Goal: Transaction & Acquisition: Book appointment/travel/reservation

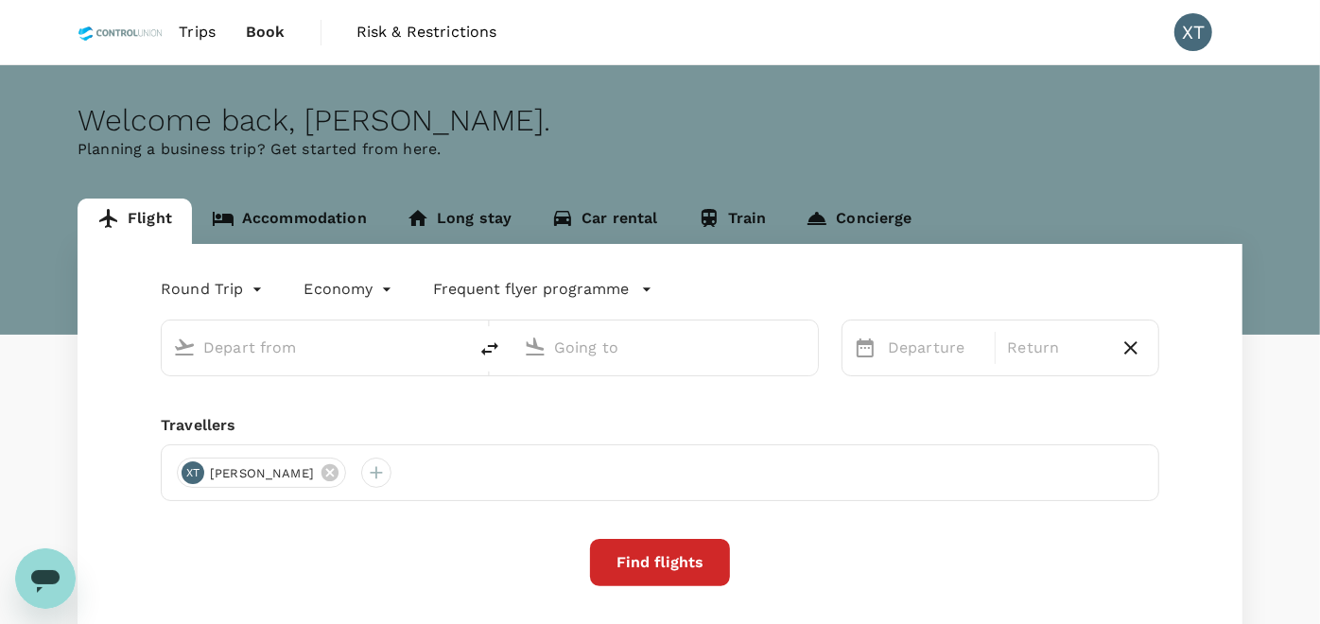
click at [303, 362] on div at bounding box center [329, 348] width 252 height 30
click at [275, 223] on link "Accommodation" at bounding box center [289, 221] width 195 height 45
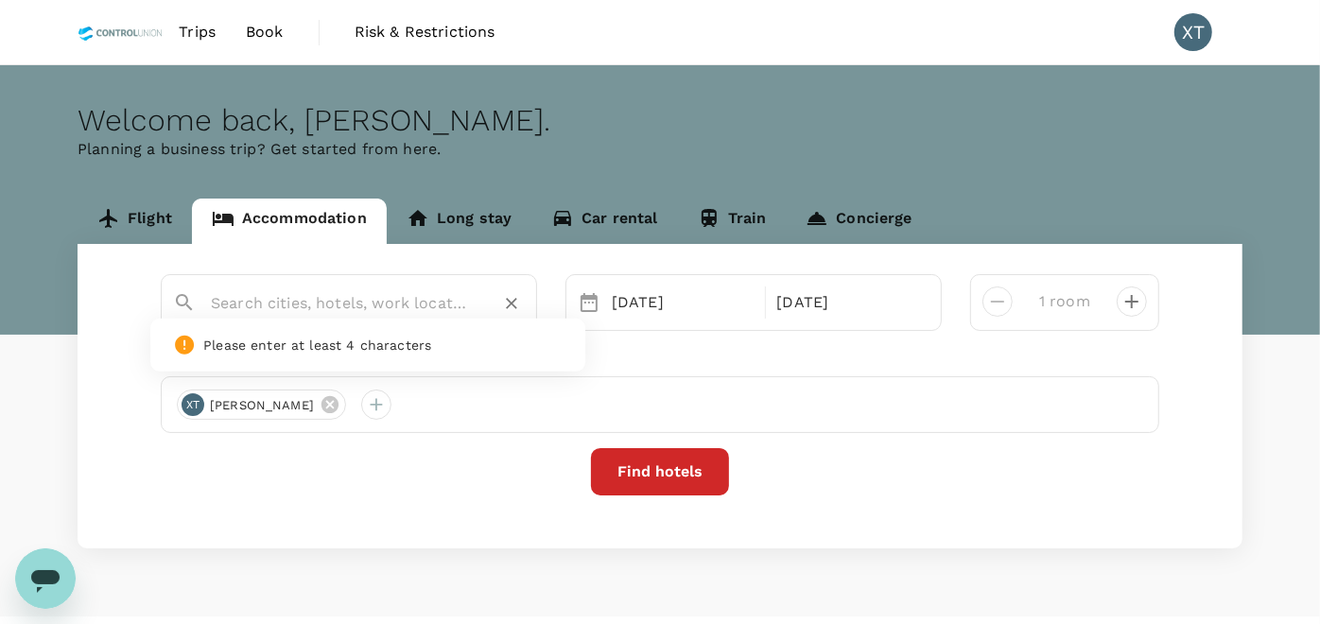
click at [307, 299] on input "text" at bounding box center [341, 302] width 261 height 29
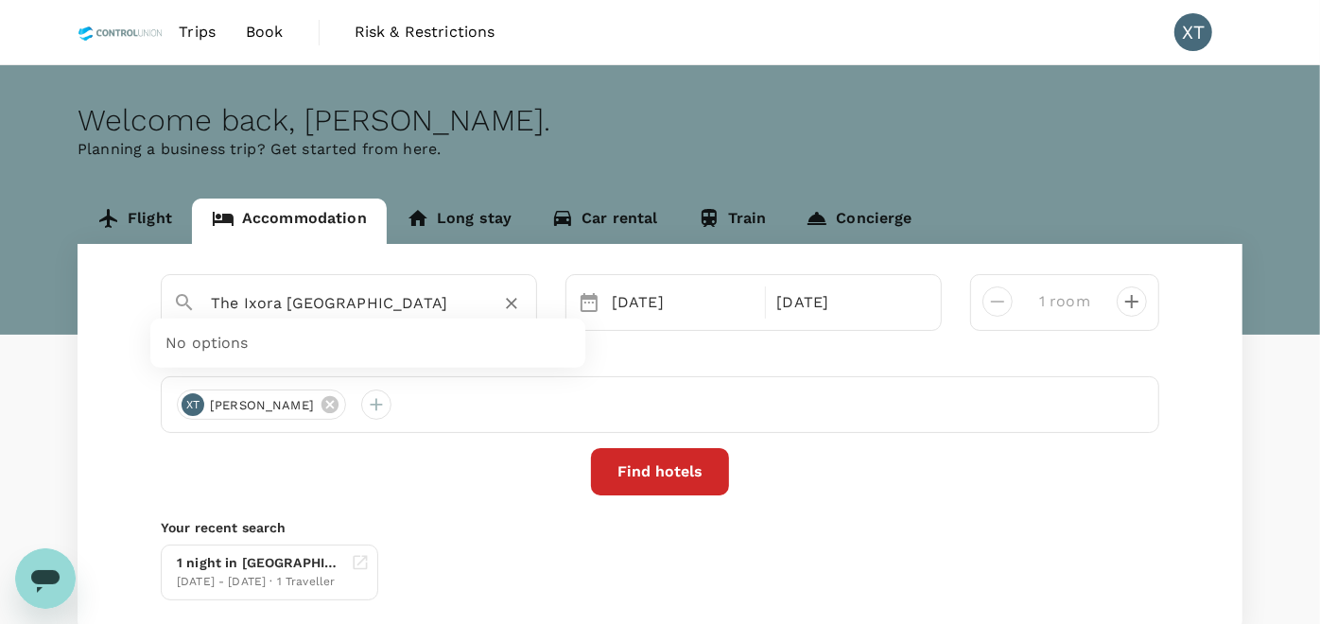
type input "The Ixora [GEOGRAPHIC_DATA]"
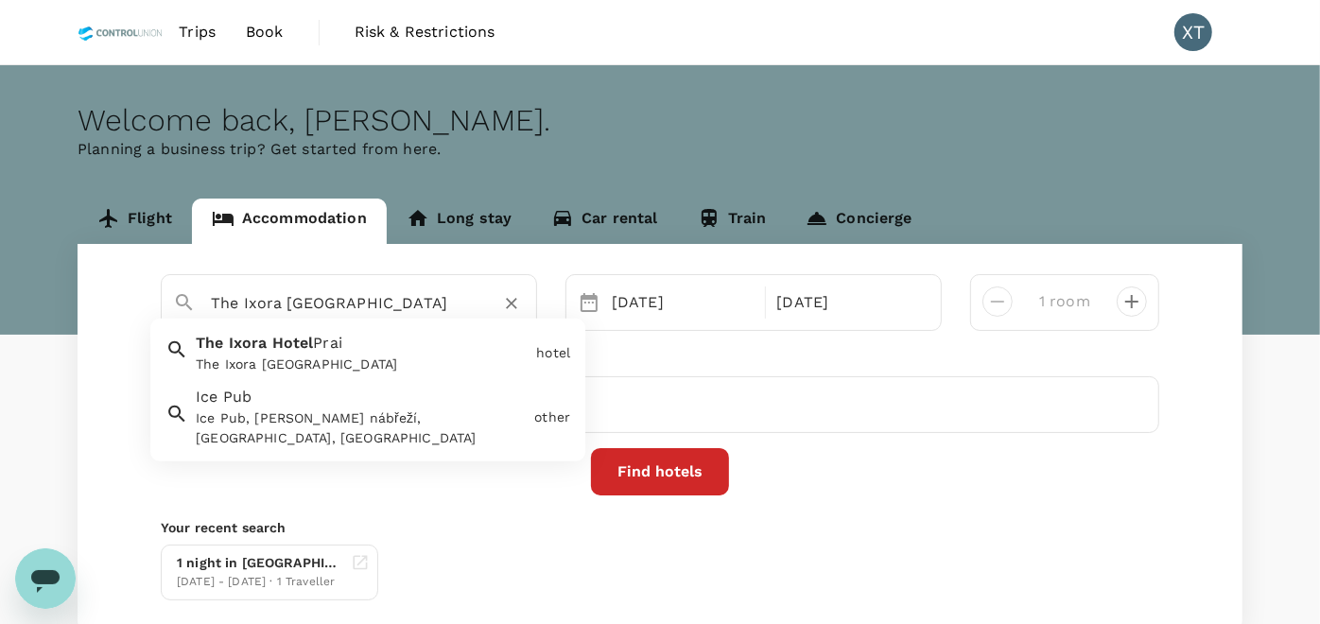
click at [506, 296] on icon "Clear" at bounding box center [511, 303] width 19 height 19
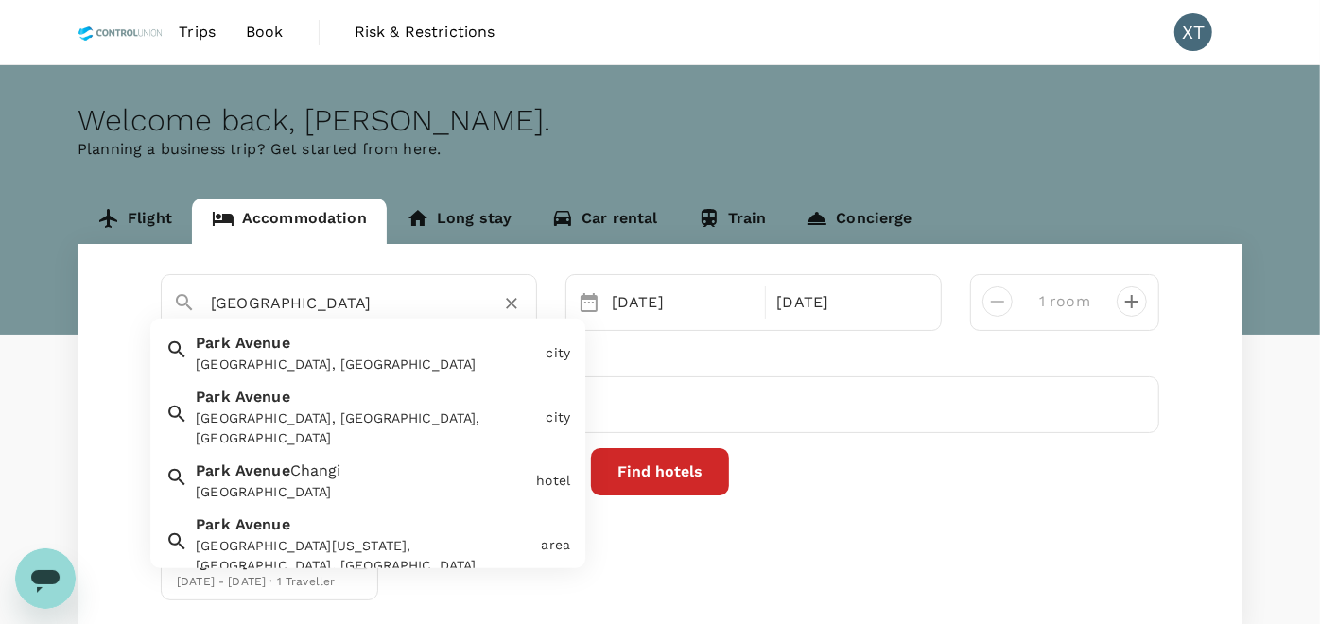
type input "[GEOGRAPHIC_DATA]"
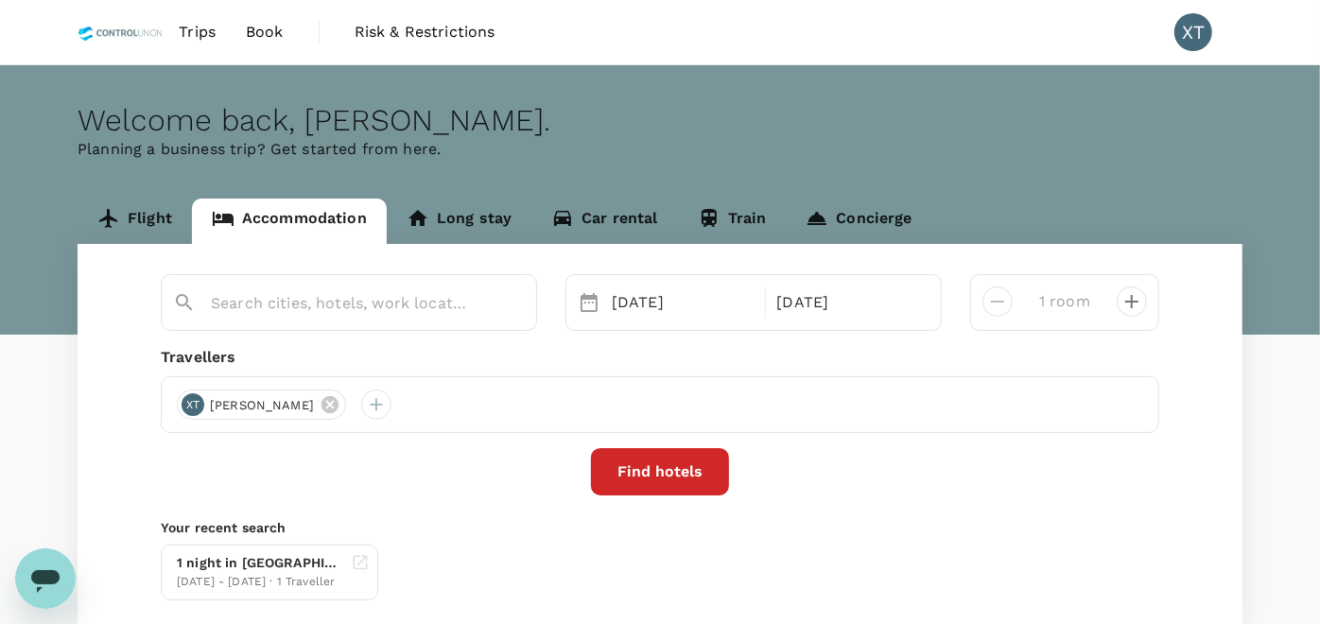
click at [280, 325] on div at bounding box center [349, 302] width 376 height 57
click at [292, 310] on input "text" at bounding box center [341, 302] width 261 height 29
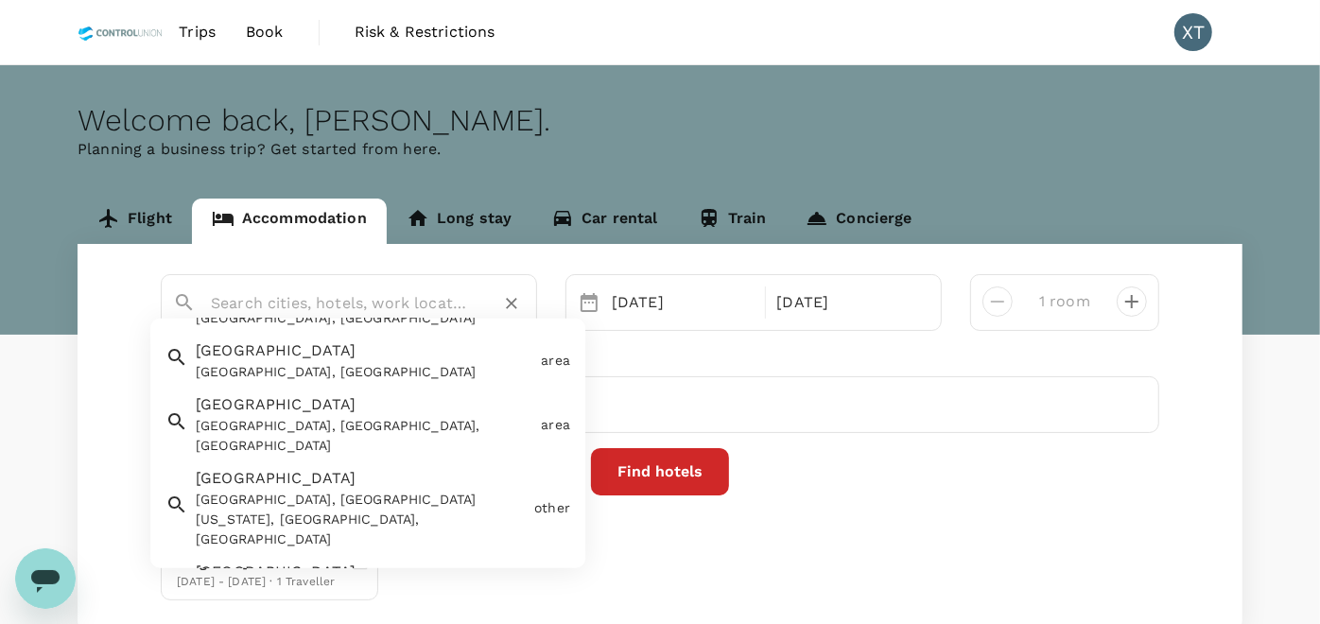
scroll to position [323, 0]
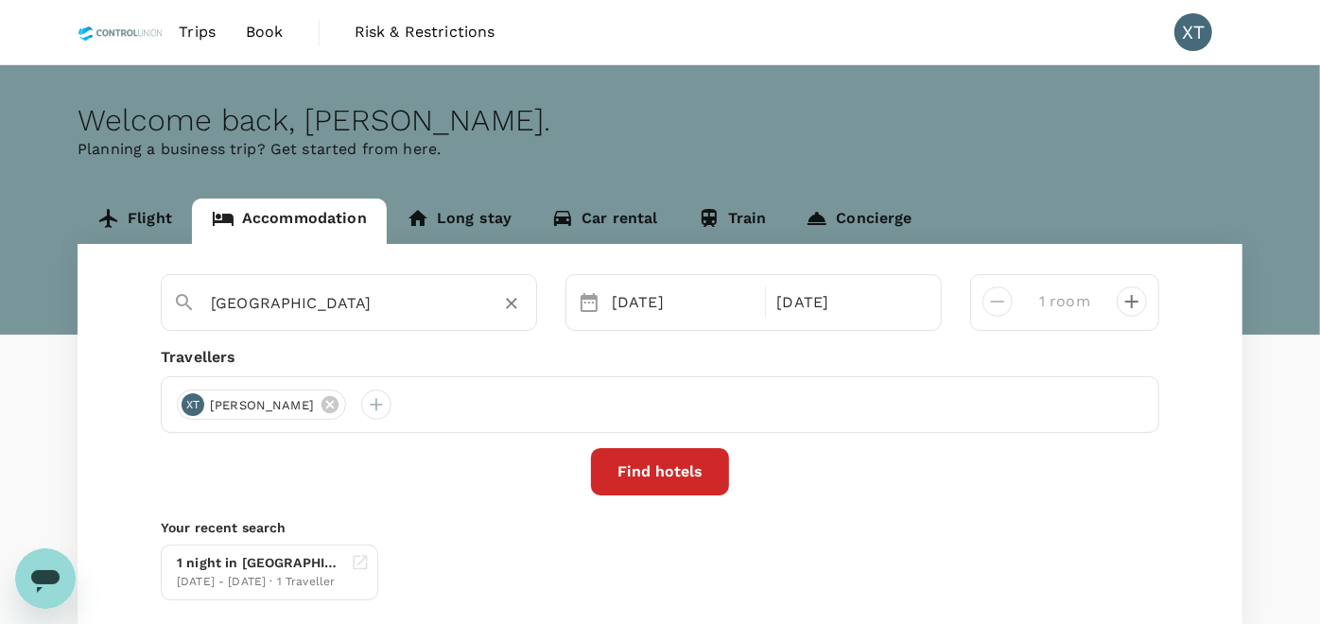
click at [325, 313] on input "[GEOGRAPHIC_DATA]" at bounding box center [341, 302] width 261 height 29
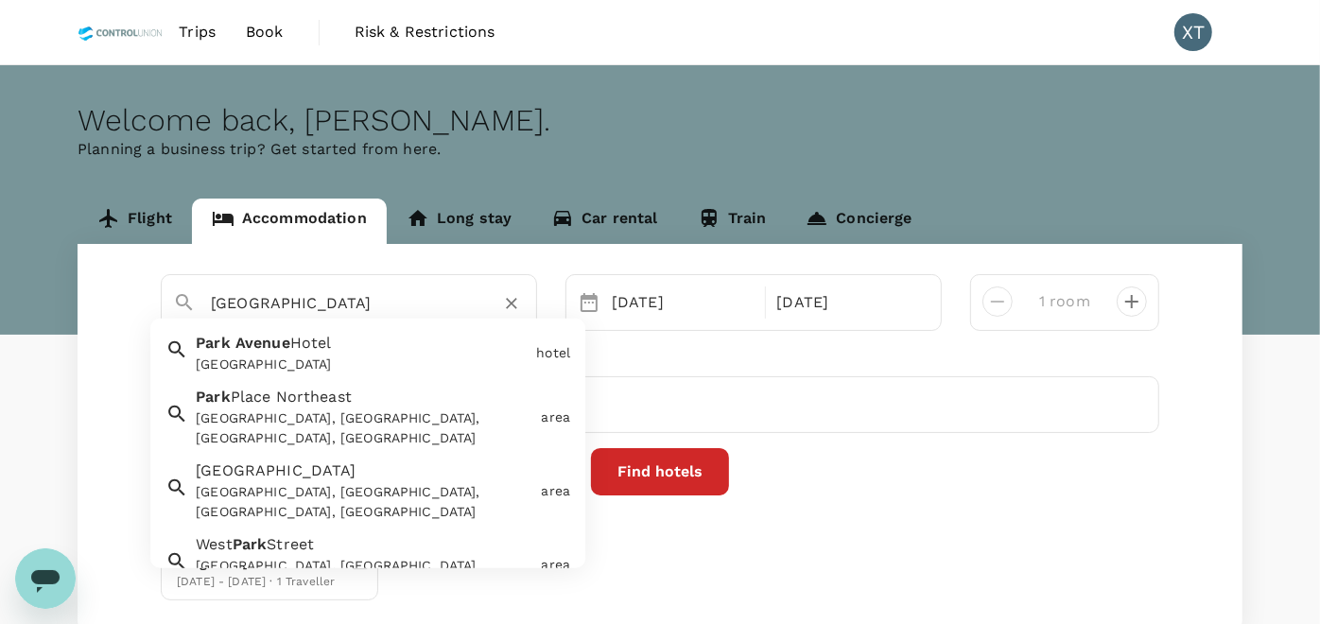
click at [342, 356] on div "[GEOGRAPHIC_DATA]" at bounding box center [362, 364] width 333 height 20
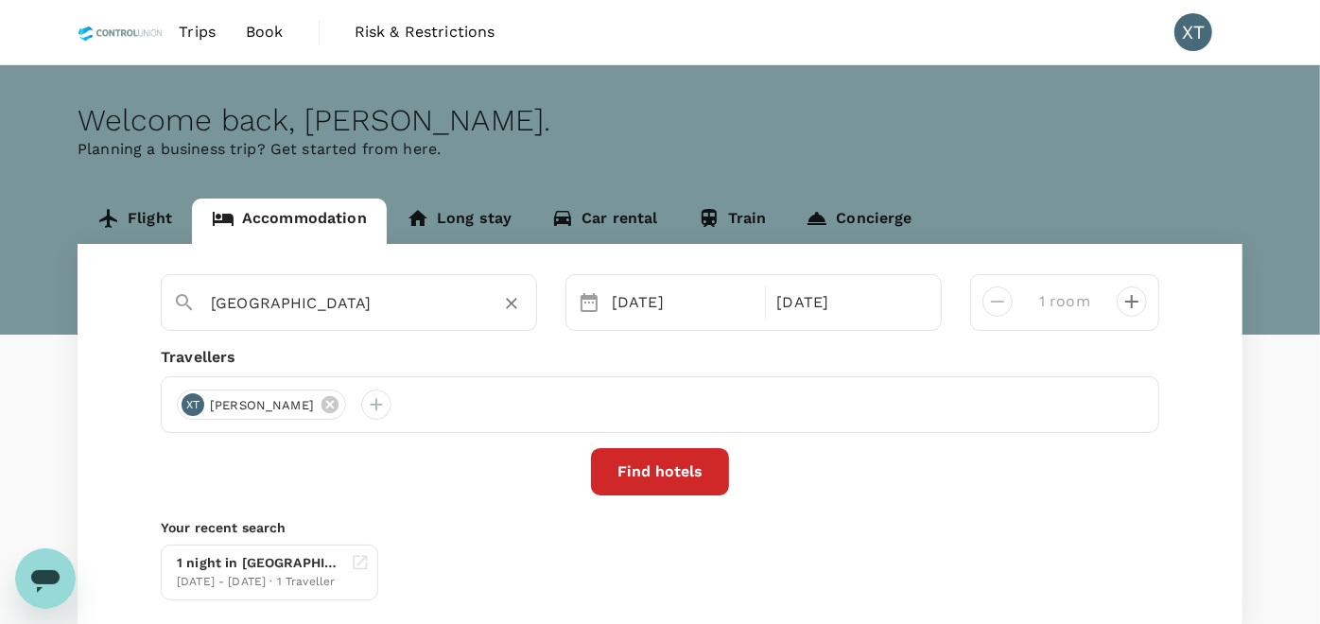
type input "[GEOGRAPHIC_DATA]"
click at [685, 299] on div "[DATE]" at bounding box center [682, 303] width 157 height 38
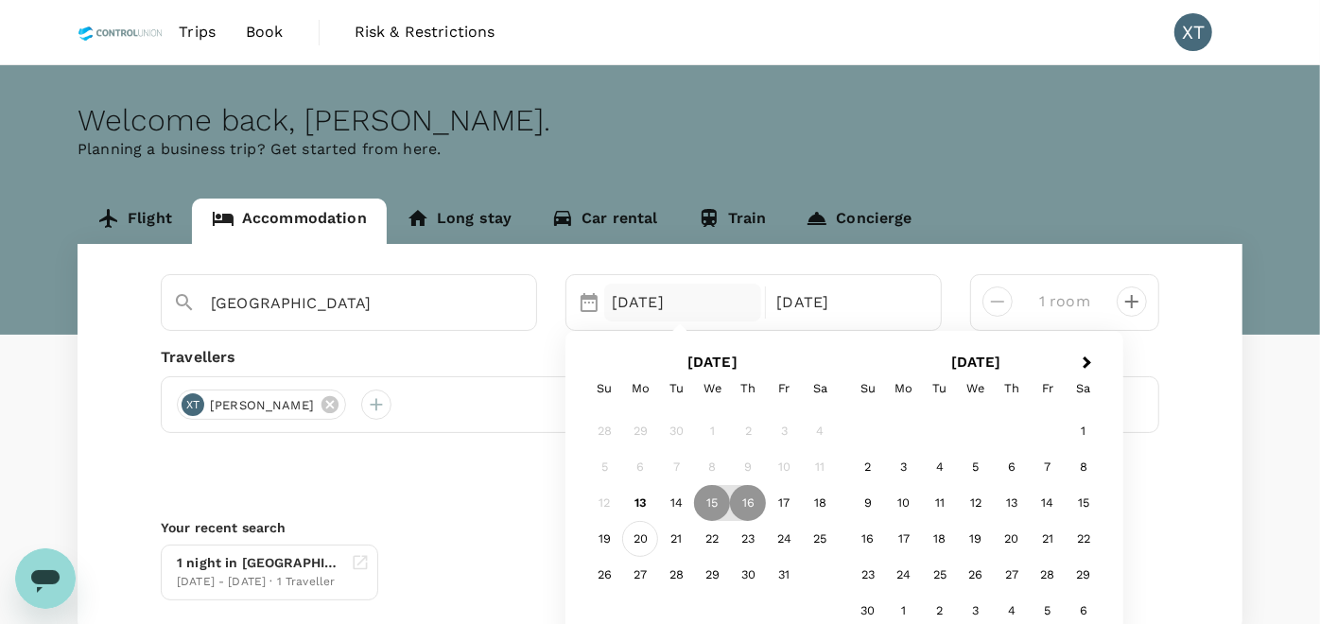
click at [637, 540] on div "20" at bounding box center [640, 539] width 36 height 36
drag, startPoint x: 718, startPoint y: 529, endPoint x: 758, endPoint y: 383, distance: 151.8
click at [718, 529] on div "22" at bounding box center [712, 539] width 36 height 36
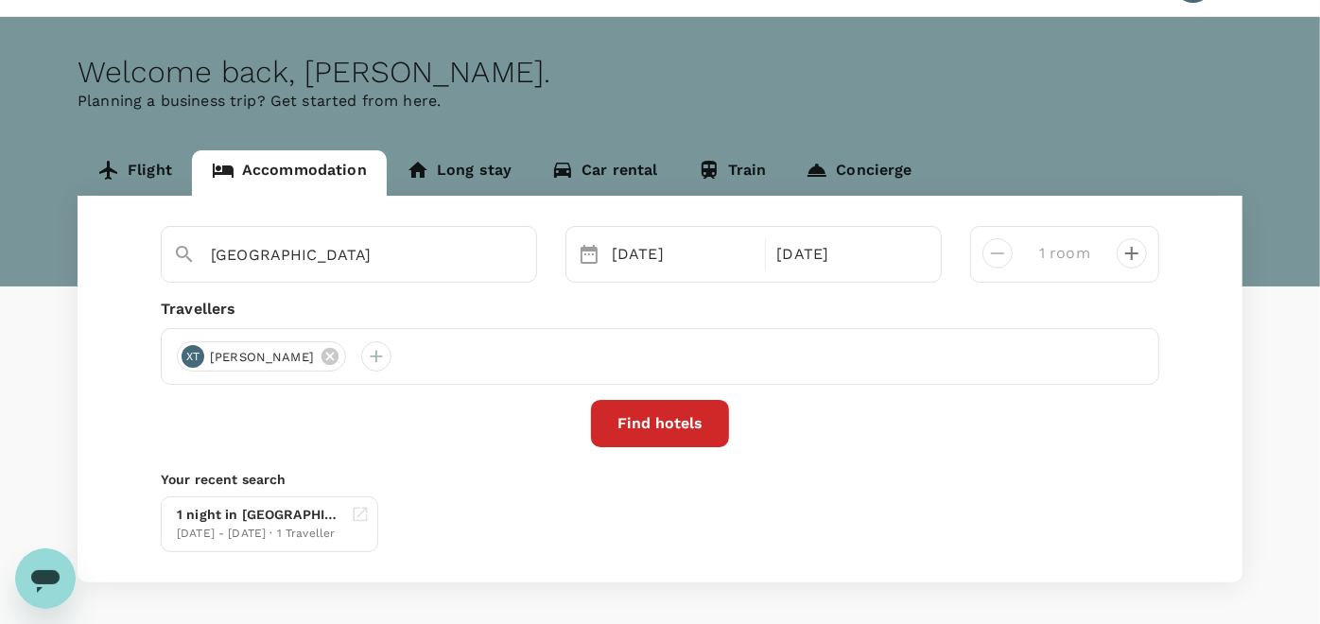
scroll to position [19, 0]
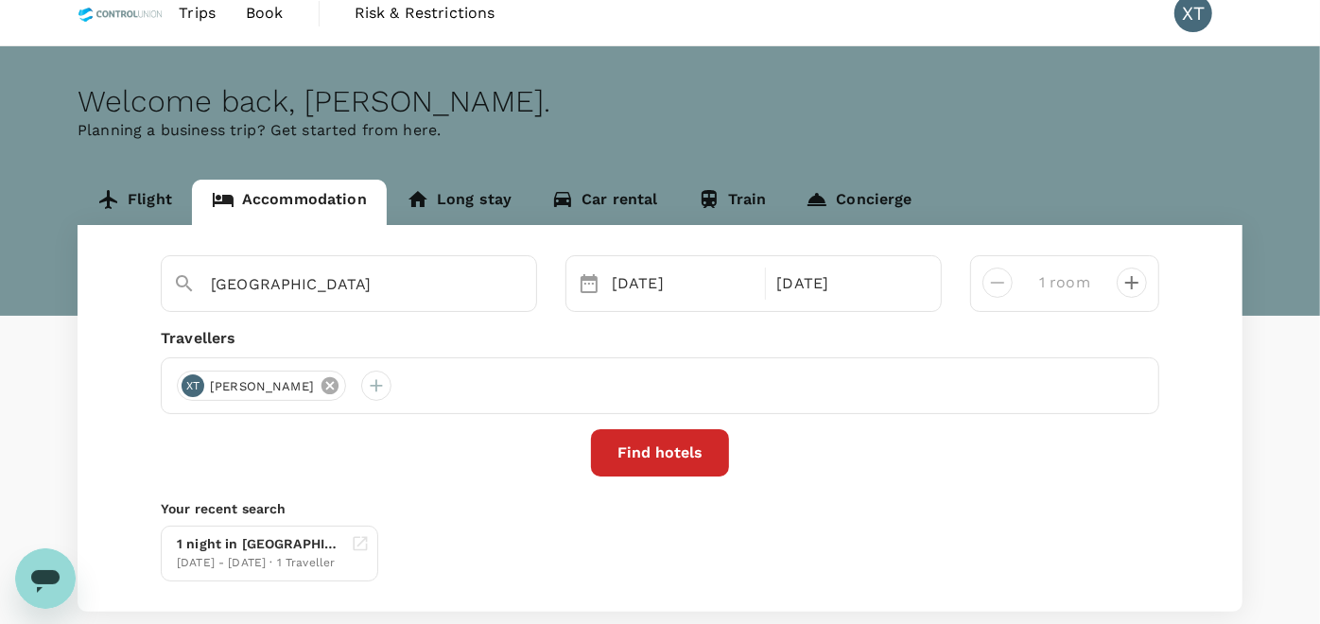
click at [321, 383] on icon at bounding box center [329, 385] width 17 height 17
click at [196, 384] on div at bounding box center [192, 386] width 30 height 30
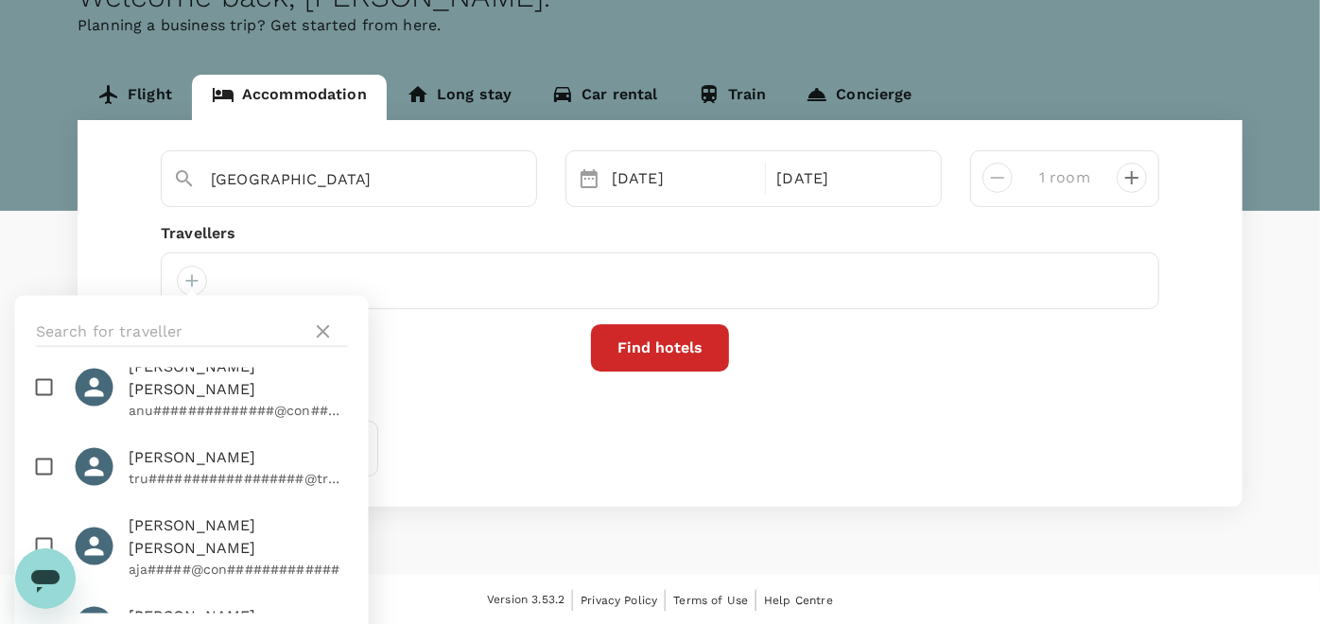
scroll to position [1260, 0]
click at [150, 333] on input "text" at bounding box center [170, 332] width 268 height 30
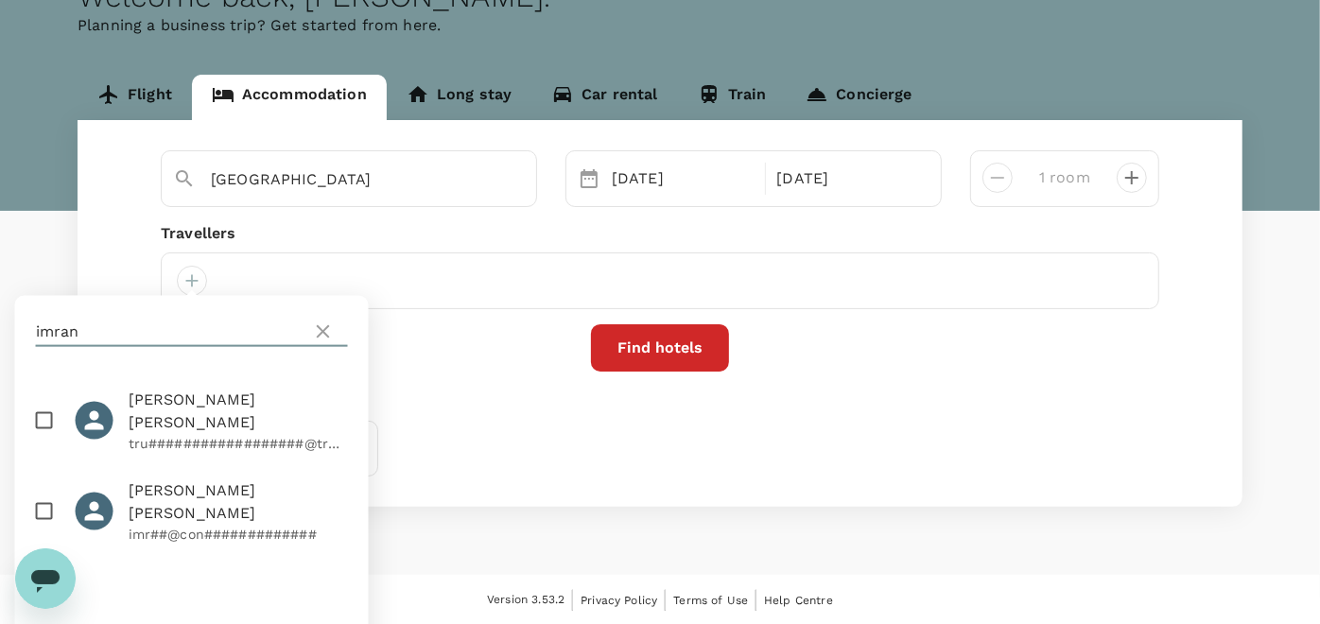
type input "imran"
click at [46, 405] on input "checkbox" at bounding box center [45, 421] width 40 height 40
checkbox input "true"
click at [63, 492] on input "checkbox" at bounding box center [45, 512] width 40 height 40
checkbox input "true"
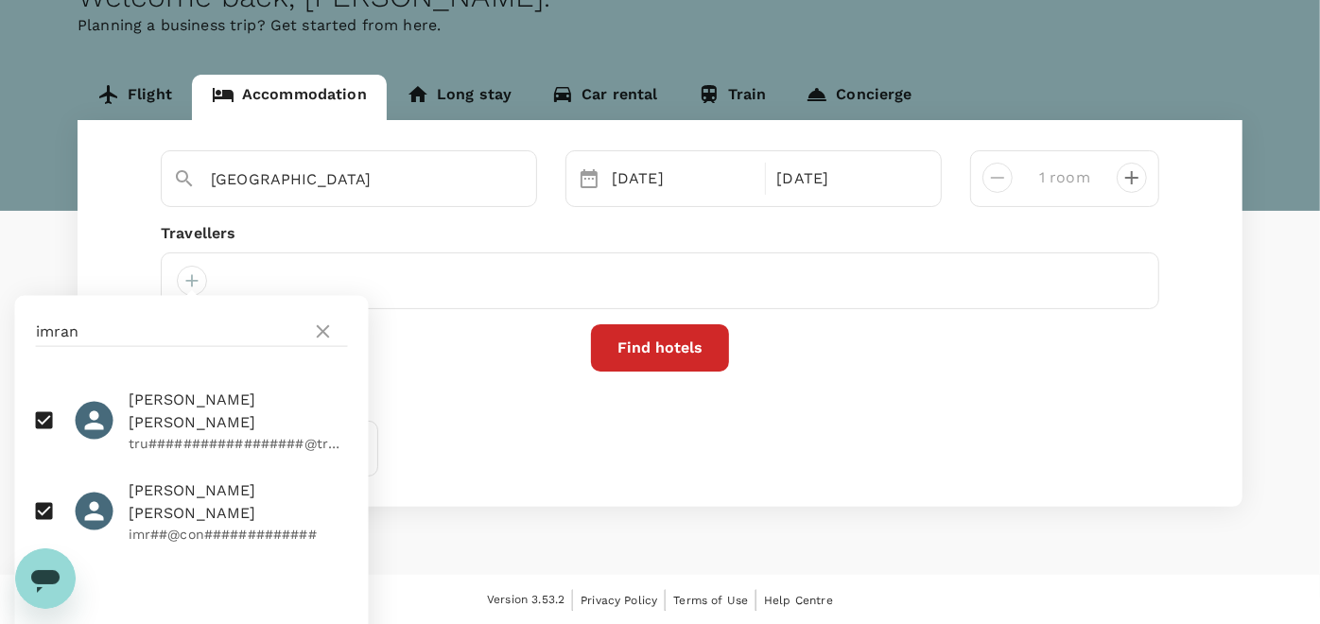
click at [43, 405] on input "checkbox" at bounding box center [45, 421] width 40 height 40
checkbox input "false"
click at [591, 430] on div "1 night in [GEOGRAPHIC_DATA] [DATE] - [DATE] · 1 Traveller" at bounding box center [656, 444] width 1006 height 63
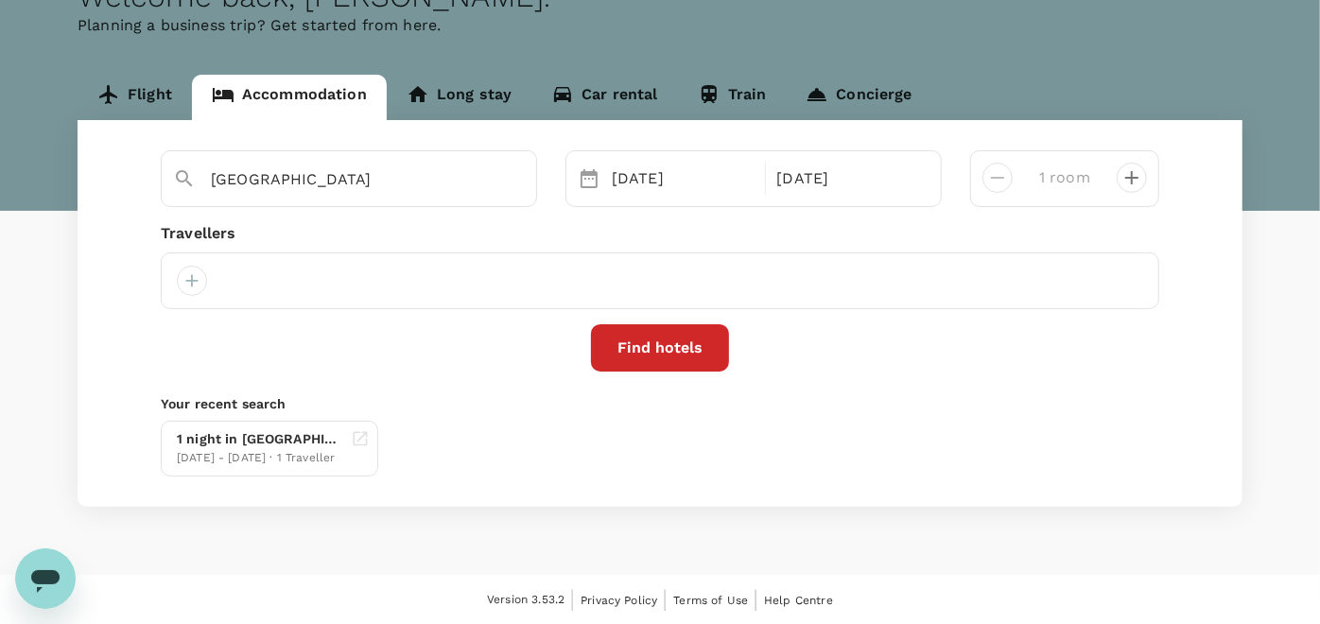
click at [199, 297] on div at bounding box center [660, 280] width 998 height 57
click at [199, 279] on div at bounding box center [192, 281] width 30 height 30
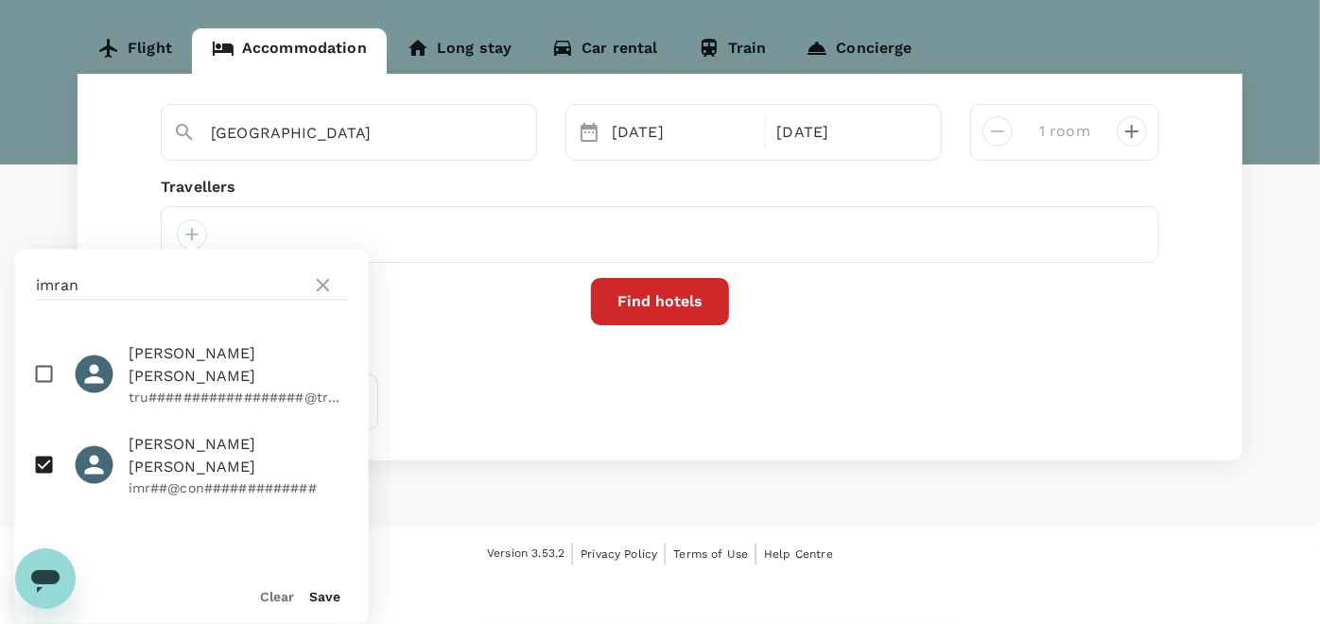
click at [327, 602] on button "Save" at bounding box center [325, 596] width 31 height 15
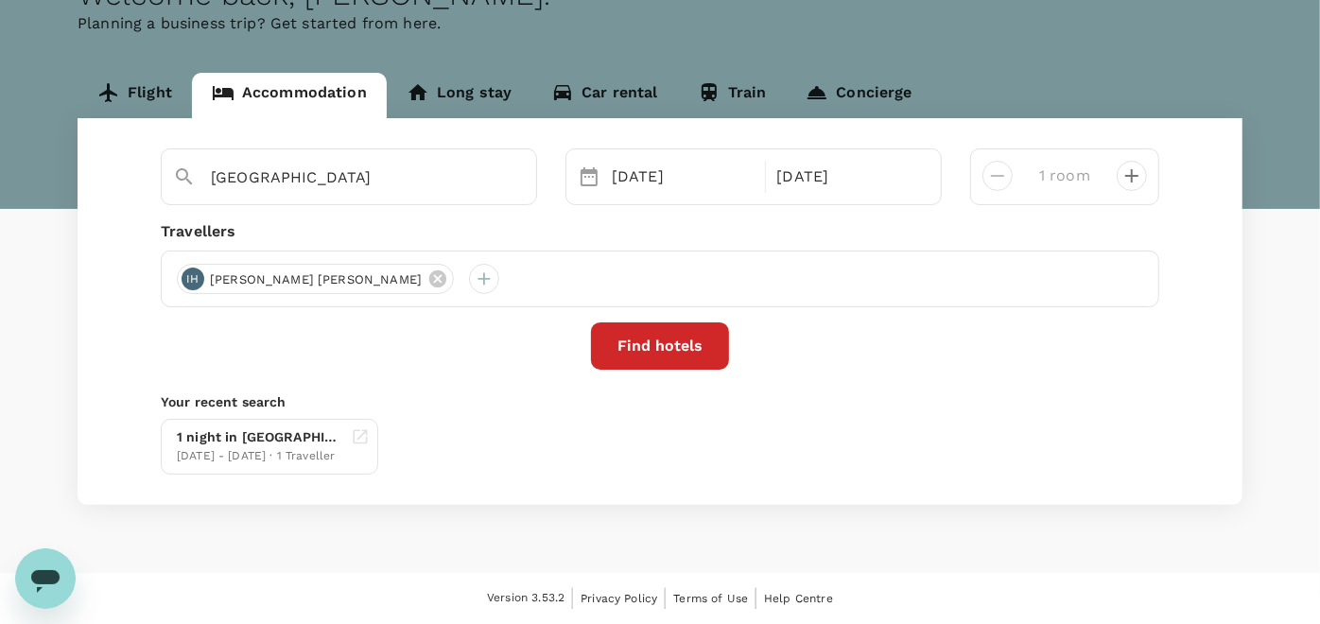
scroll to position [124, 0]
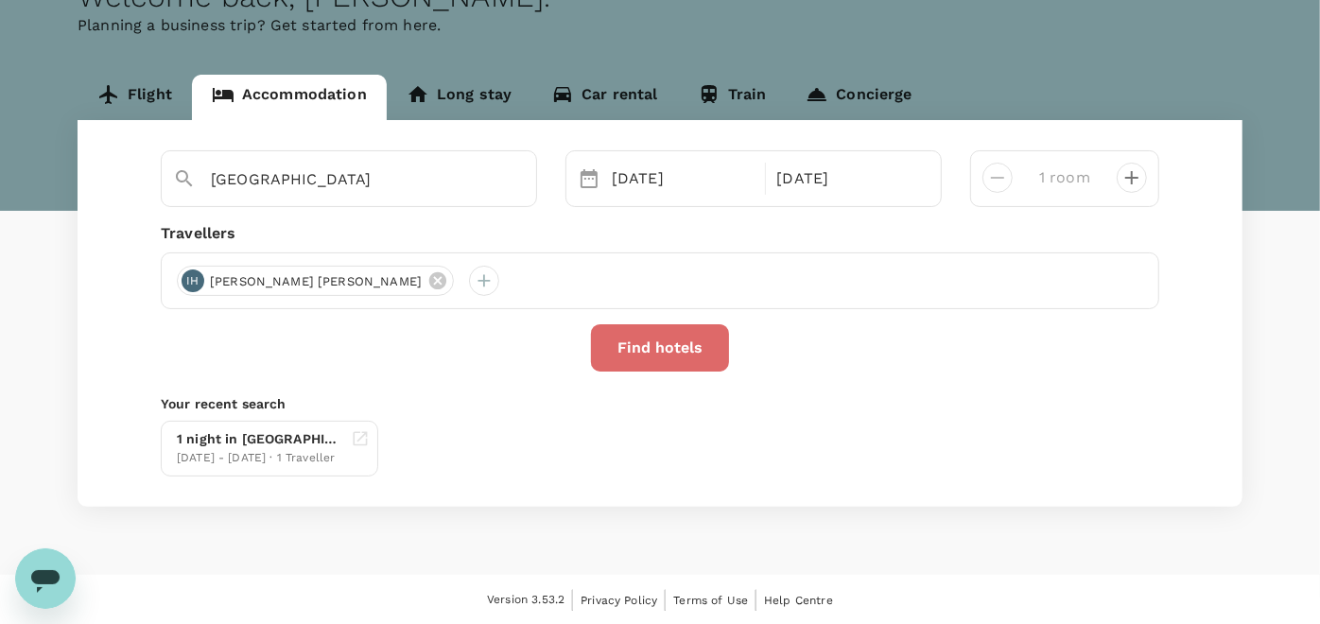
click at [670, 345] on button "Find hotels" at bounding box center [660, 347] width 138 height 47
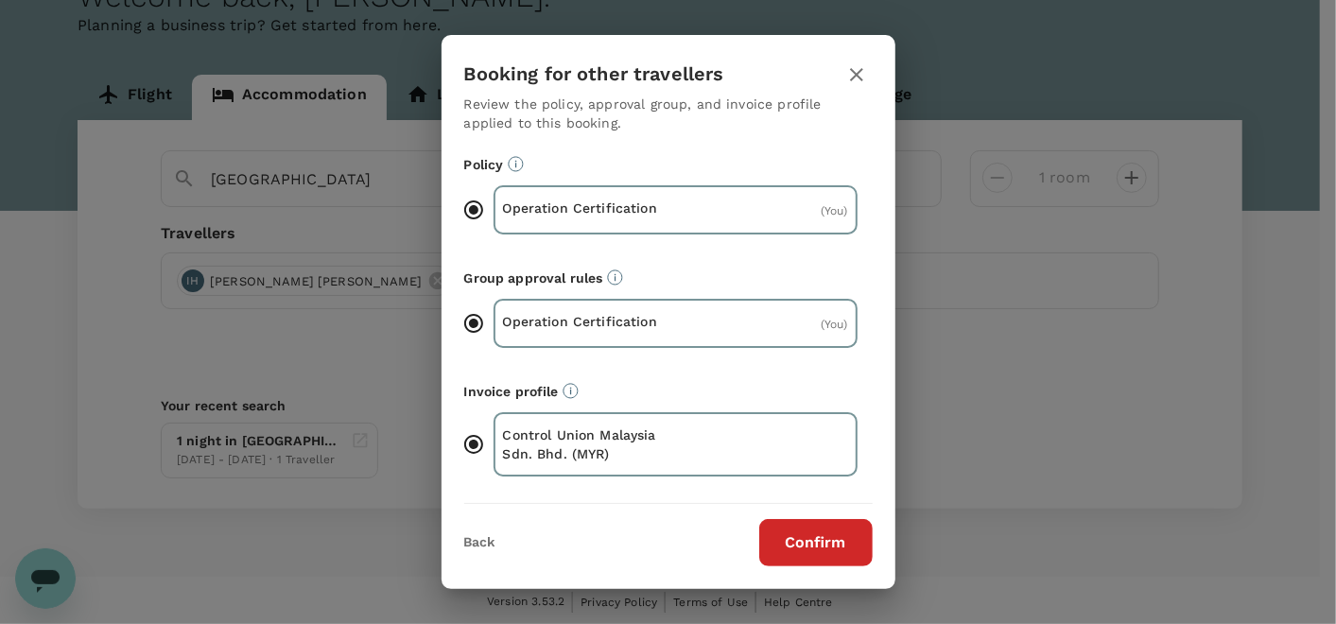
click at [757, 531] on div "Confirm" at bounding box center [804, 542] width 136 height 47
click at [787, 529] on button "Confirm" at bounding box center [815, 542] width 113 height 47
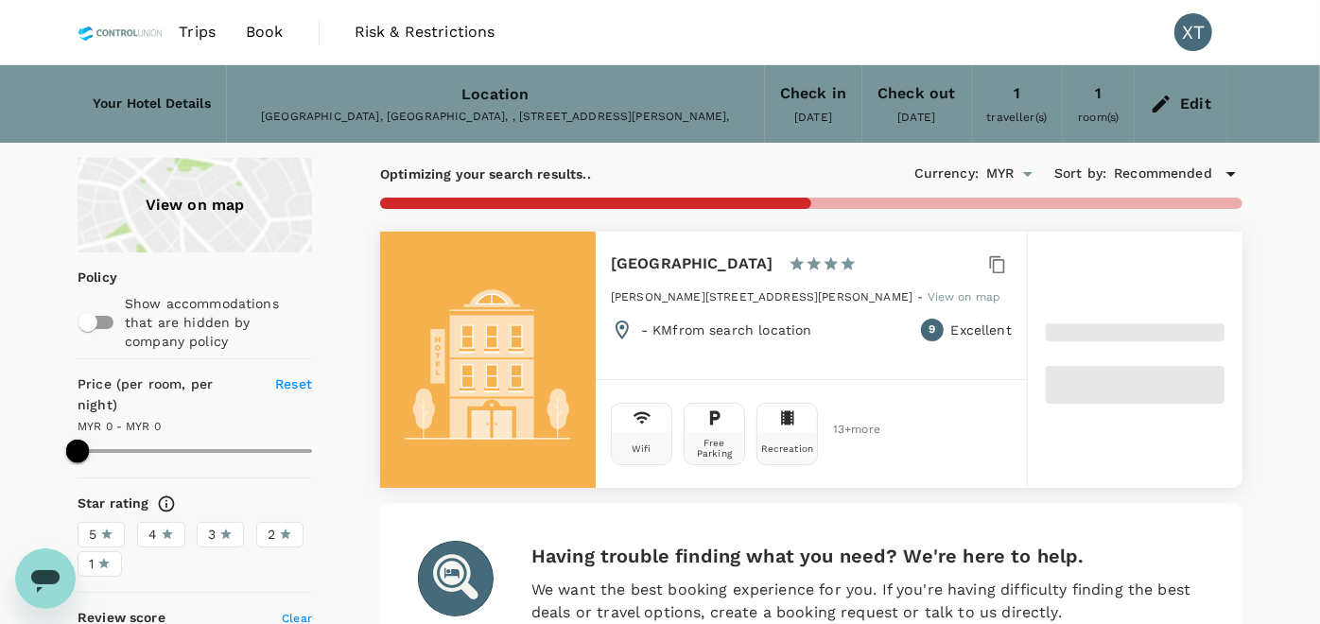
click at [26, 588] on div "Open messaging window" at bounding box center [45, 577] width 57 height 57
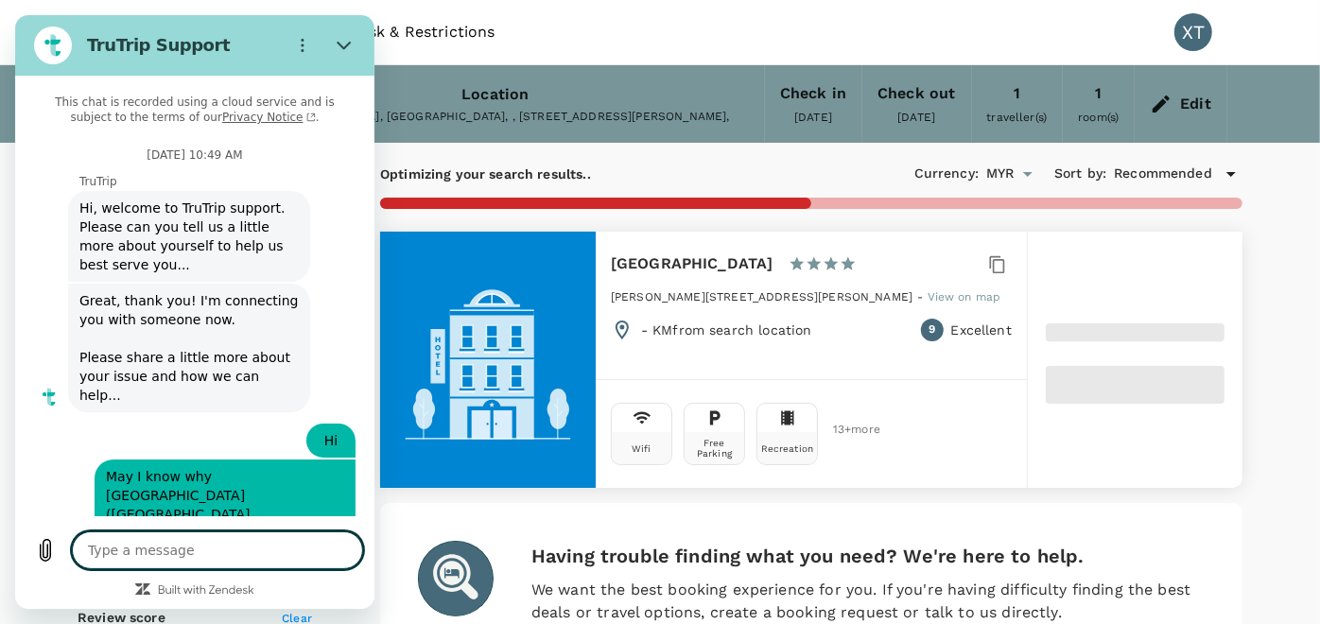
scroll to position [3649, 0]
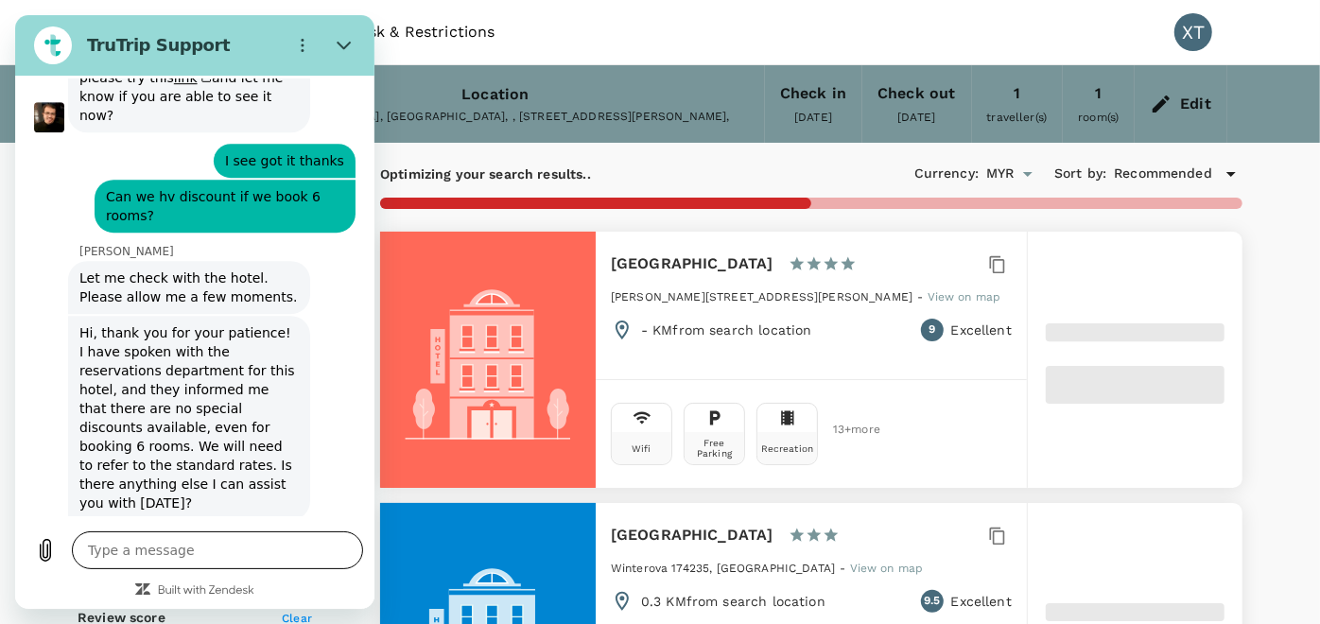
type input "1018.47"
click at [216, 538] on textarea at bounding box center [217, 550] width 291 height 38
type textarea "h"
type textarea "x"
type textarea "hi"
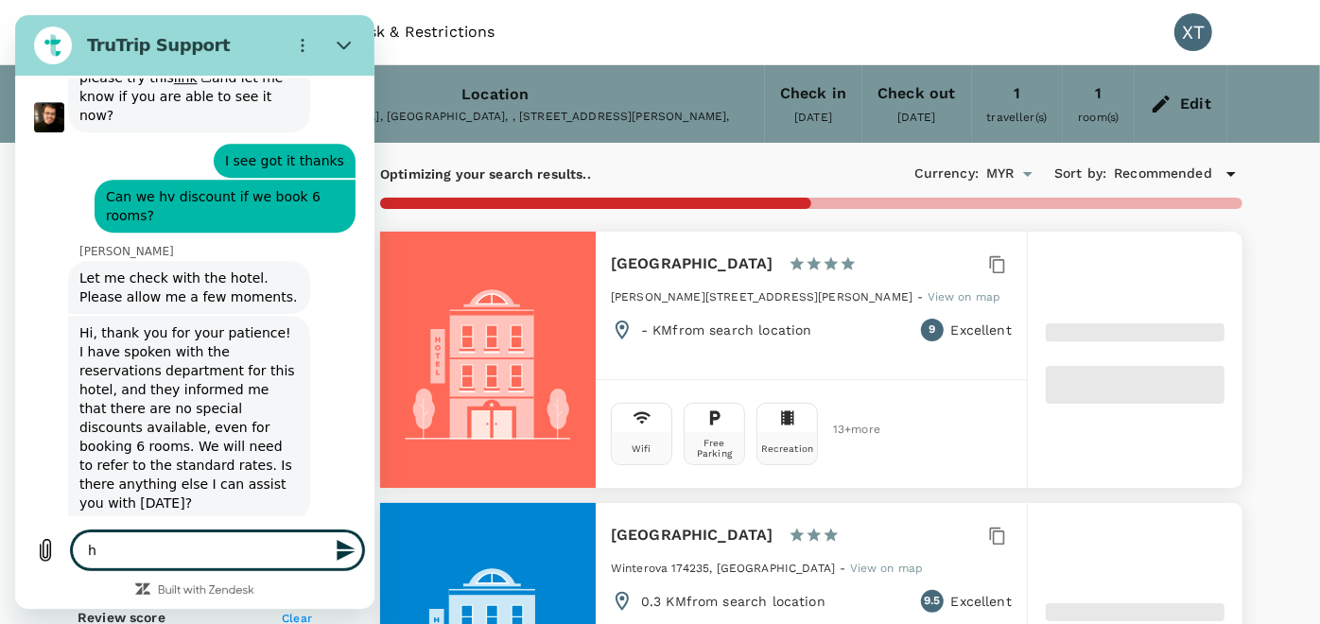
type textarea "x"
type textarea "hi"
type textarea "x"
type textarea "hi c"
type textarea "x"
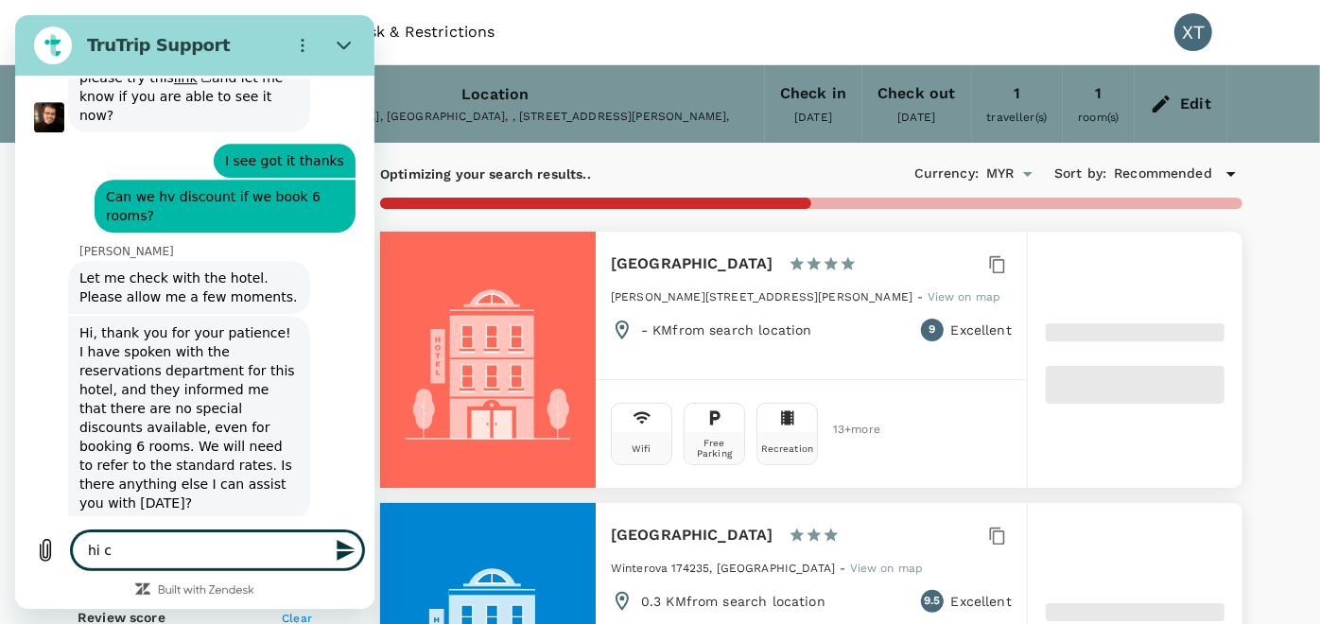
type textarea "hi ca"
type textarea "x"
type textarea "hi can"
type textarea "x"
type textarea "hi can"
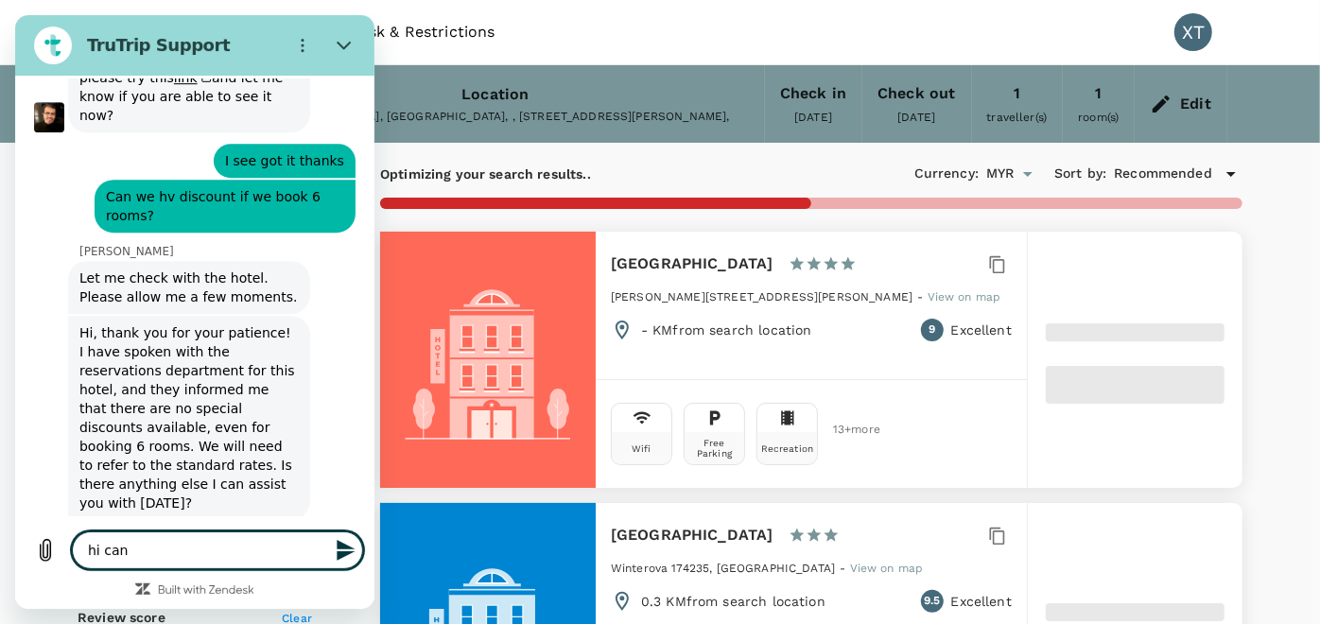
type textarea "x"
type textarea "hi can u"
type input "1018.47"
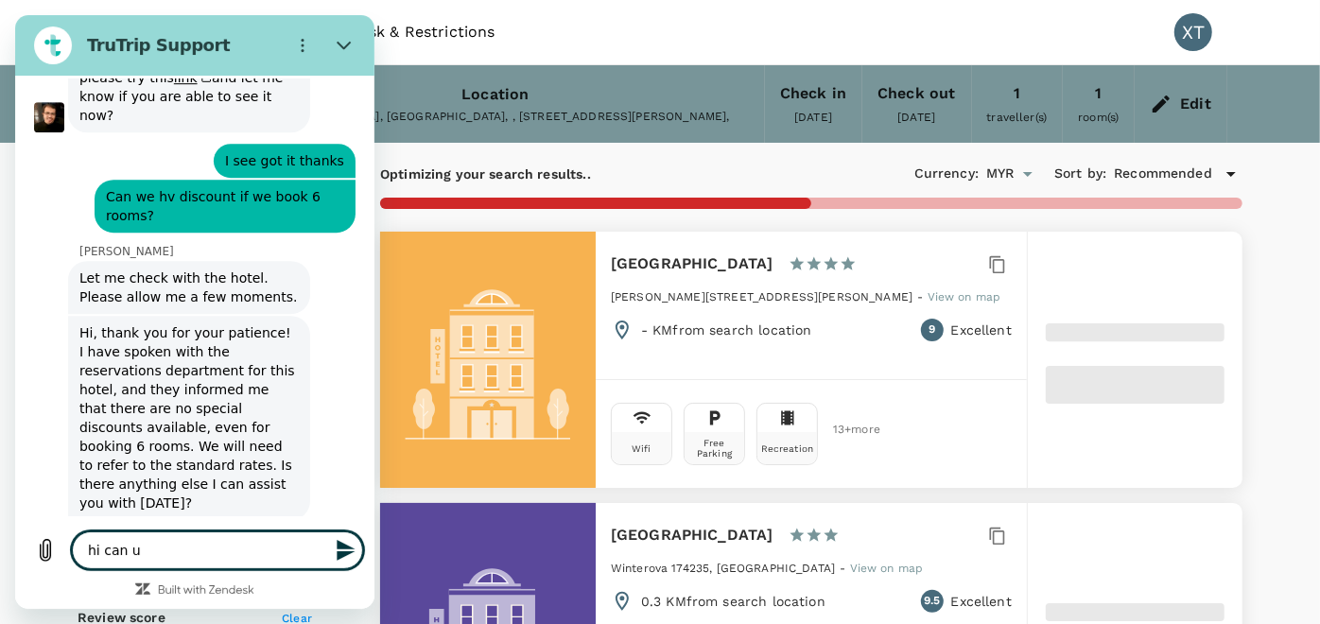
type textarea "x"
type textarea "hi can u"
type textarea "x"
type textarea "hi can u a"
type textarea "x"
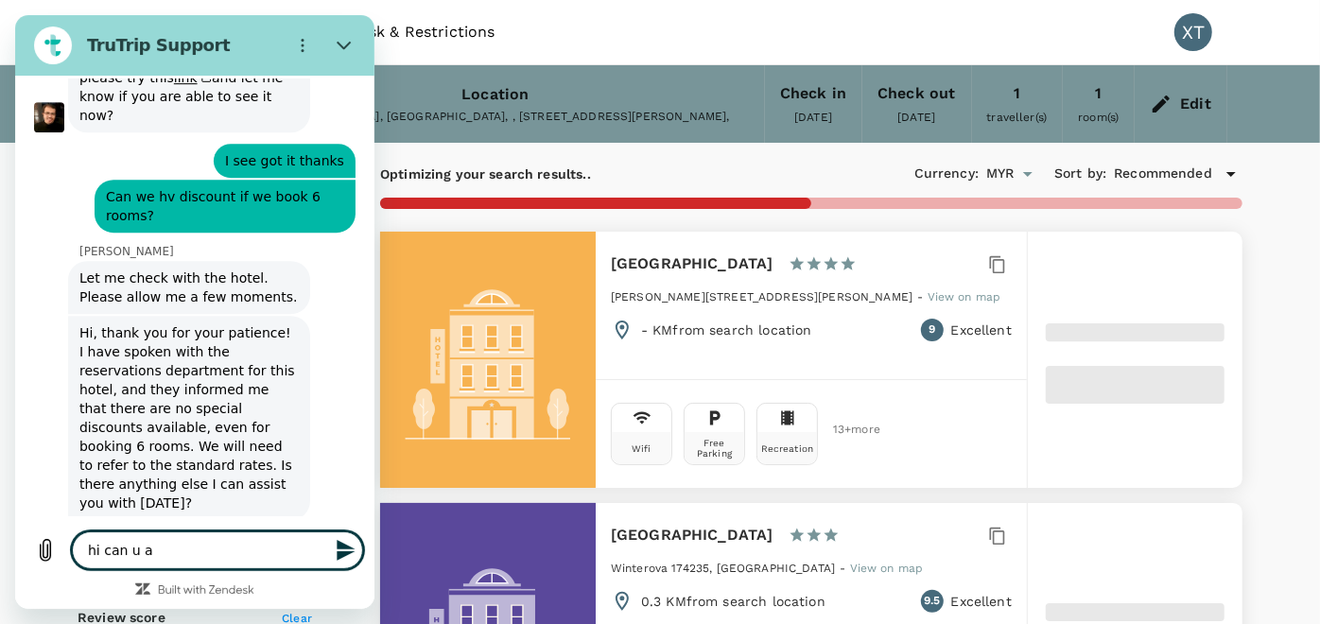
type textarea "hi can u ad"
type textarea "x"
type textarea "hi can u add"
type textarea "x"
type textarea "hi can u add"
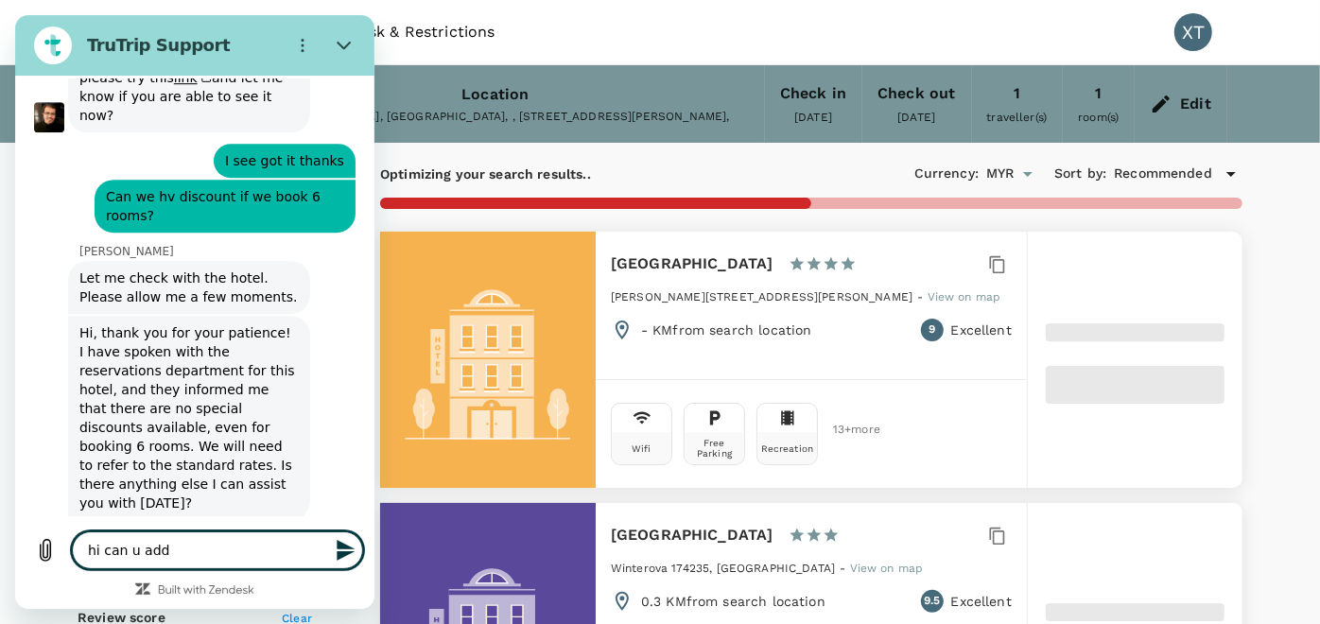
type textarea "x"
type input "1018.47"
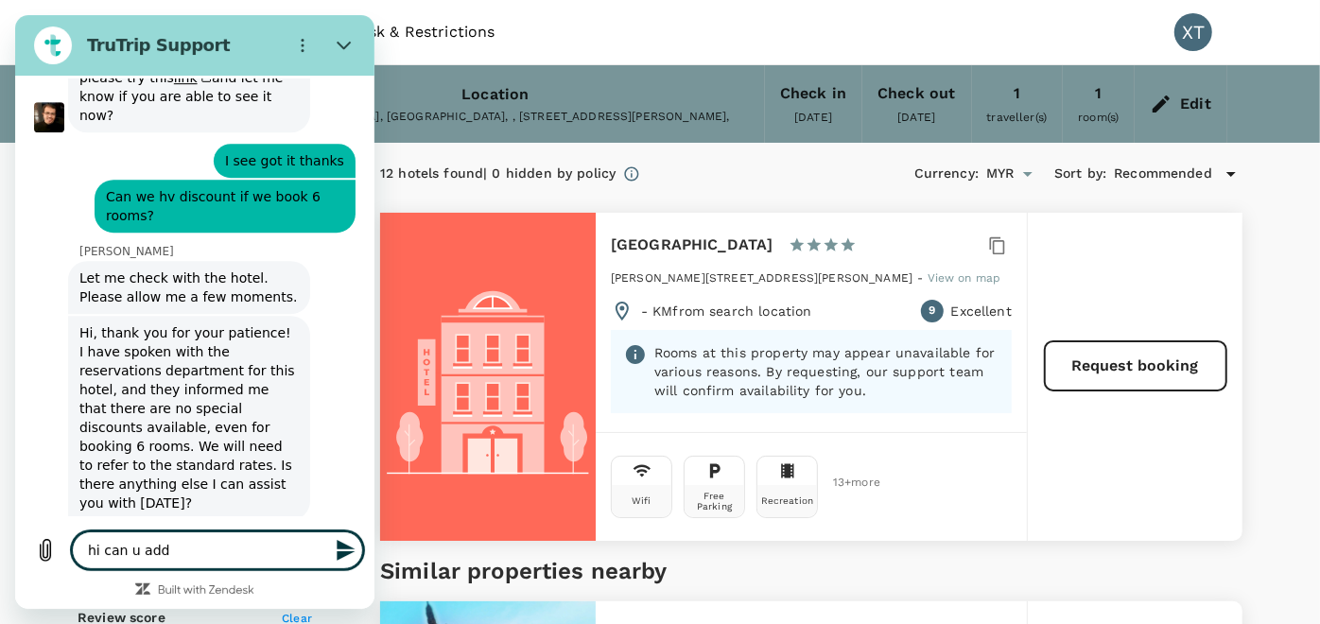
type input "1018.47"
type textarea "hi can u add p"
type textarea "x"
type textarea "hi can u add pa"
type textarea "x"
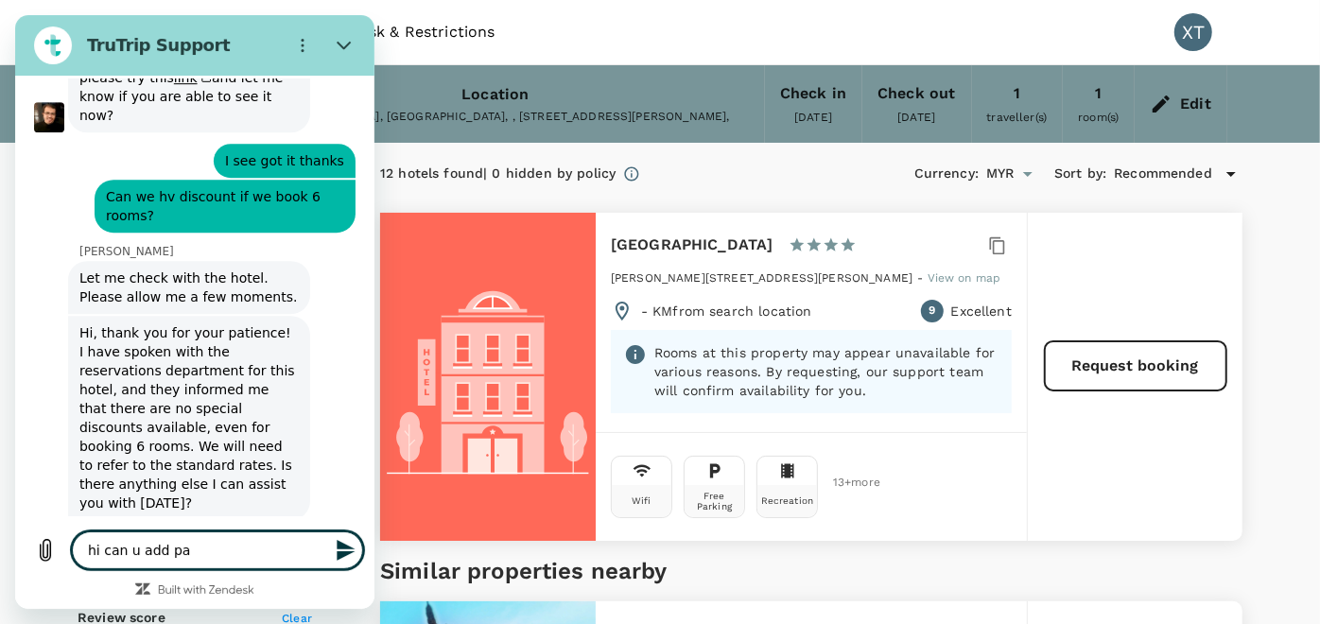
type textarea "hi can u add par"
type textarea "x"
type textarea "hi can u add park"
type textarea "x"
type textarea "hi can u add park"
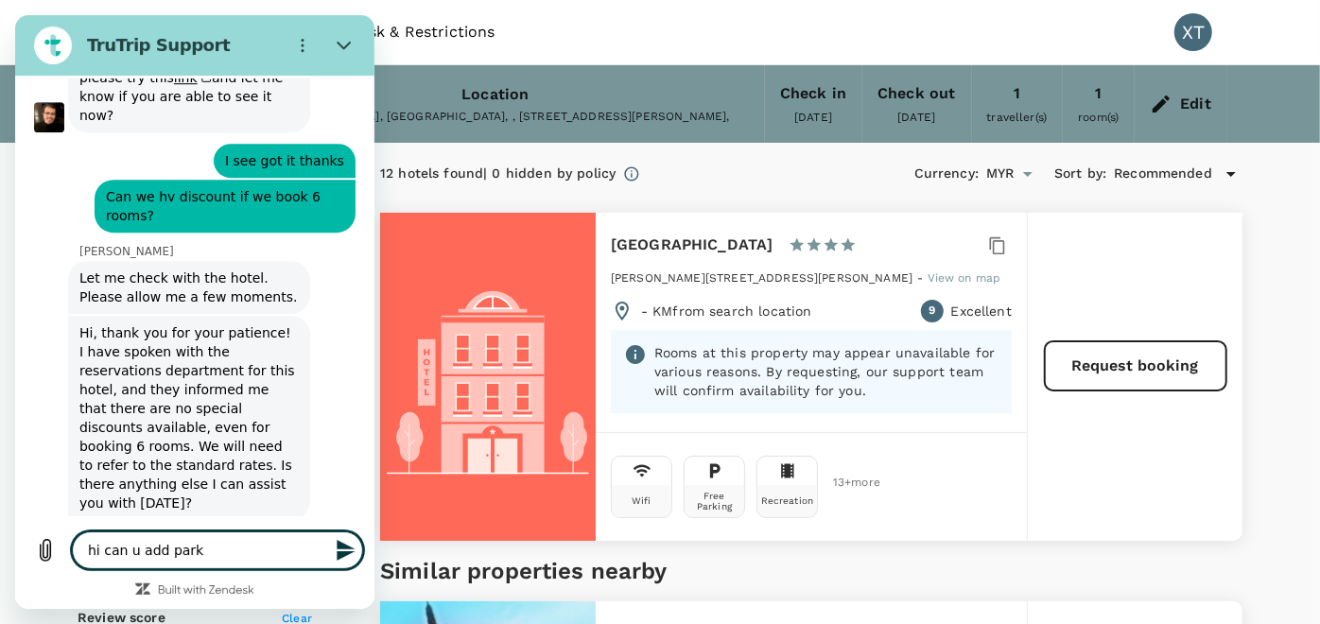
type textarea "x"
type textarea "hi can u add park e"
type textarea "x"
type textarea "hi can u add park"
type textarea "x"
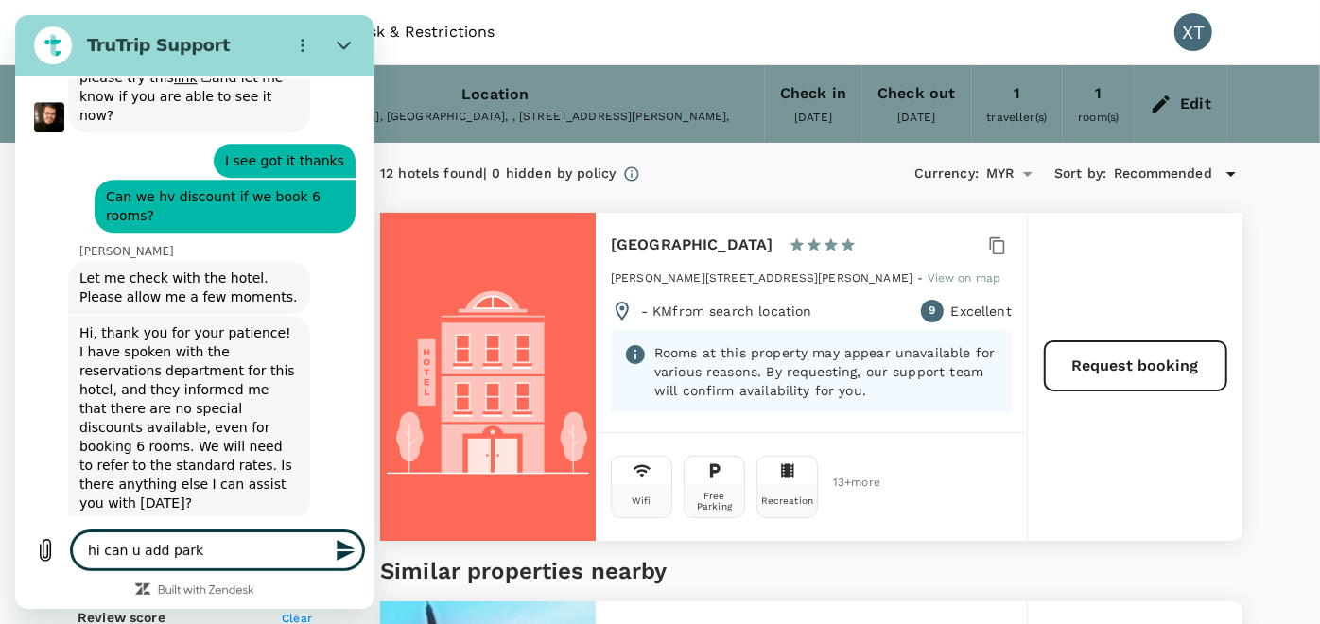
type textarea "hi can u add park a"
type textarea "x"
type textarea "hi can u add park av"
type textarea "x"
type textarea "hi can u add [GEOGRAPHIC_DATA]"
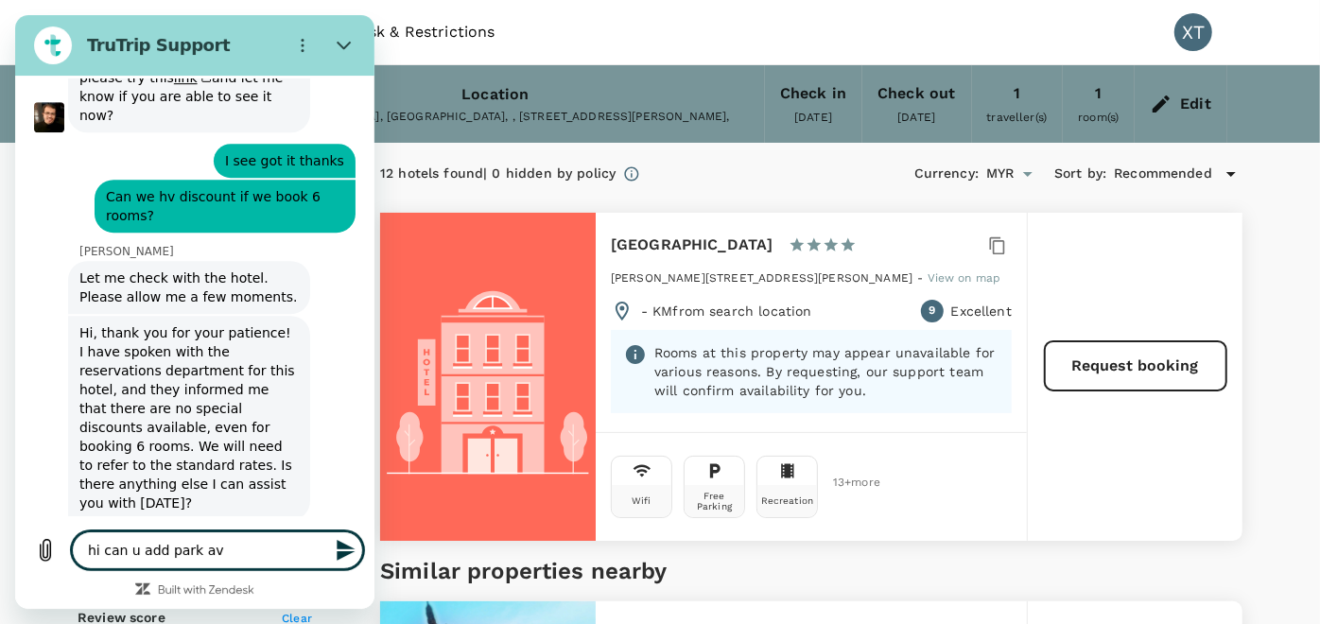
type textarea "x"
type textarea "hi can u add park aven"
type textarea "x"
type textarea "hi can u add park avenu"
type textarea "x"
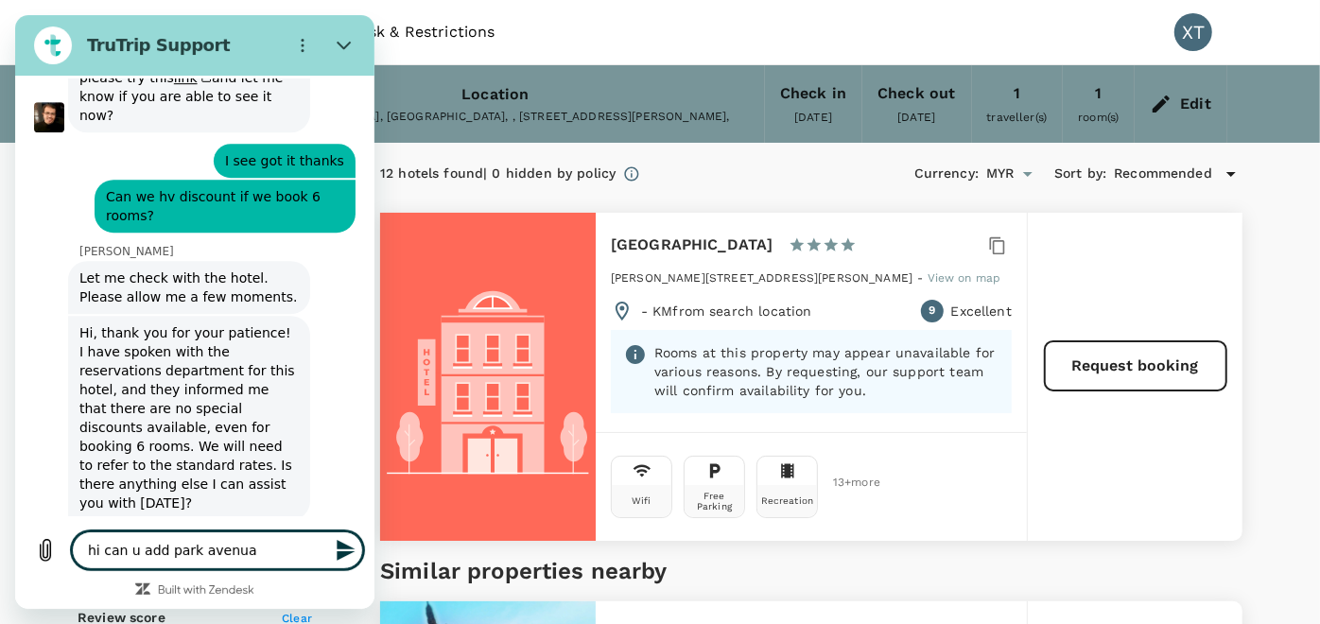
type textarea "hi can u add park avenua"
type textarea "x"
type textarea "hi can u add park avenua h"
type textarea "x"
type textarea "hi can u add park avenua ho"
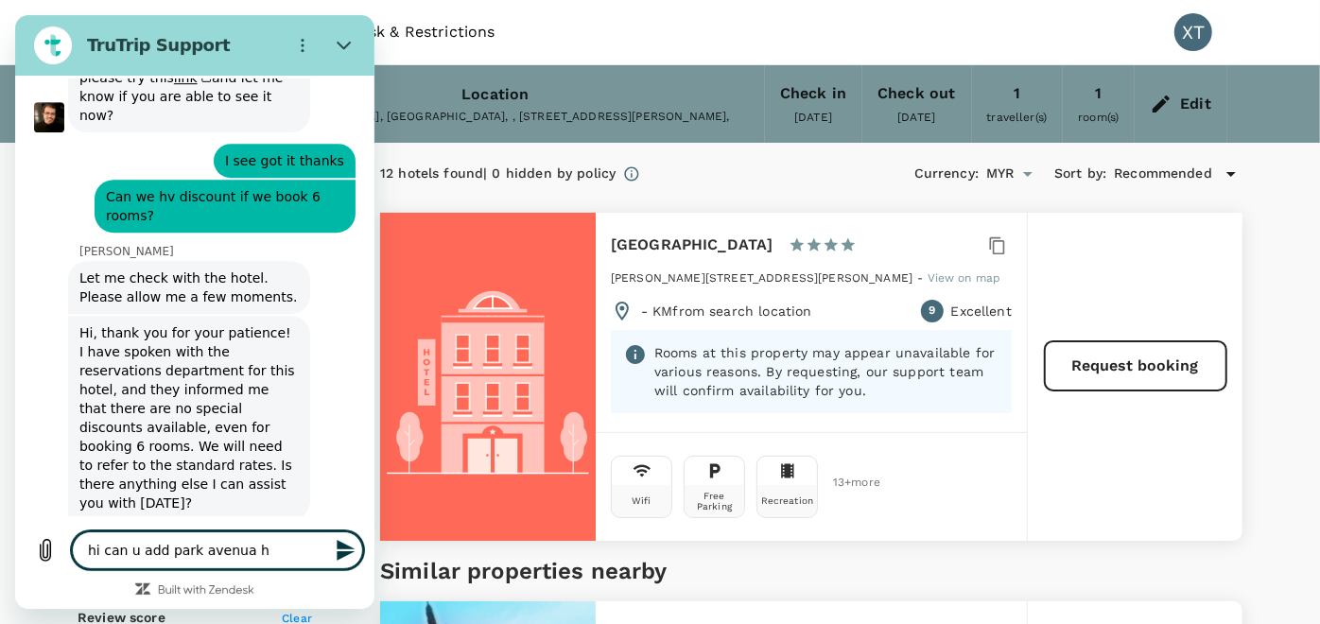
type textarea "x"
type textarea "hi can u add park avenua hot"
type textarea "x"
type textarea "hi can u add park avenua hotl"
type textarea "x"
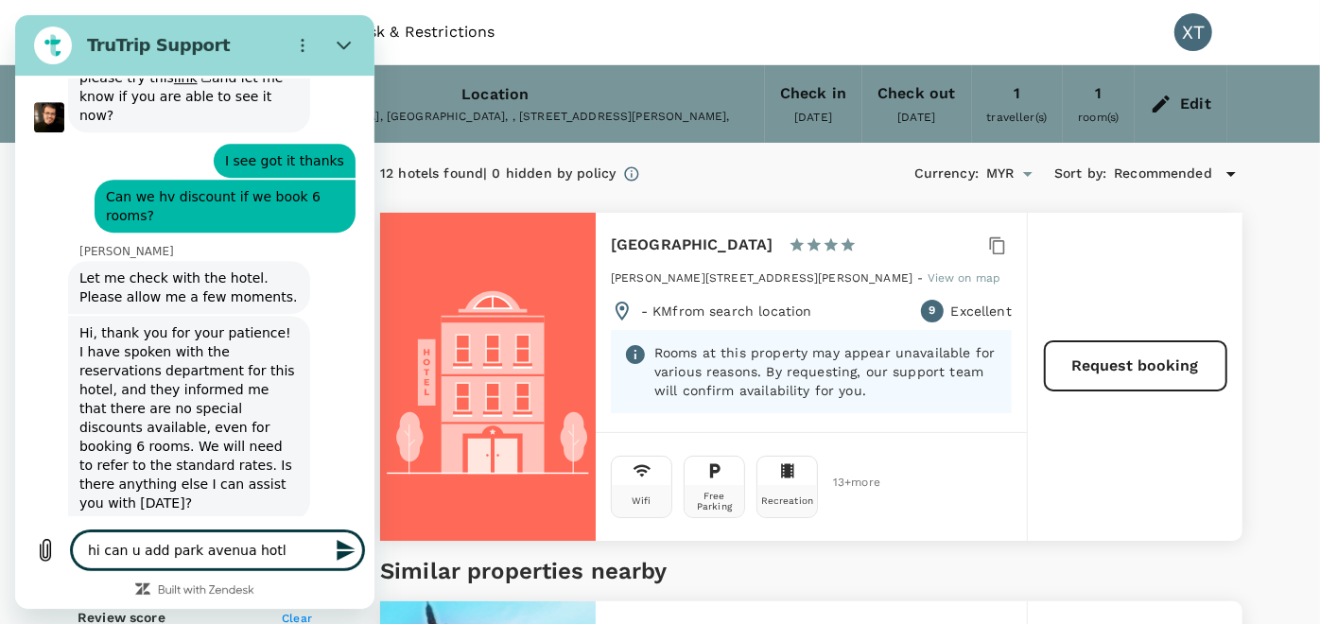
type textarea "hi can u add park avenua hotl,"
type textarea "x"
type textarea "hi can u add park avenua hotl,"
type textarea "x"
type textarea "hi can u add park avenua hotl, s"
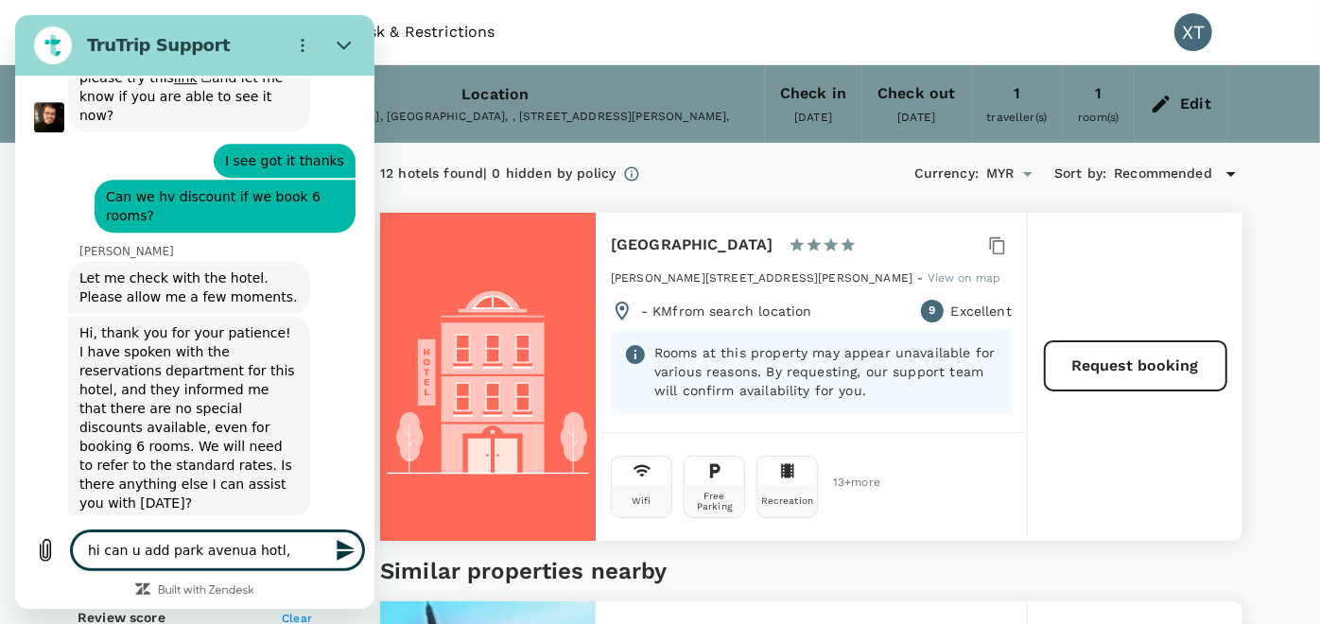
type textarea "x"
type textarea "hi can u add park avenua hotl, su"
type textarea "x"
type textarea "hi can u add park avenua hotl, sun"
type textarea "x"
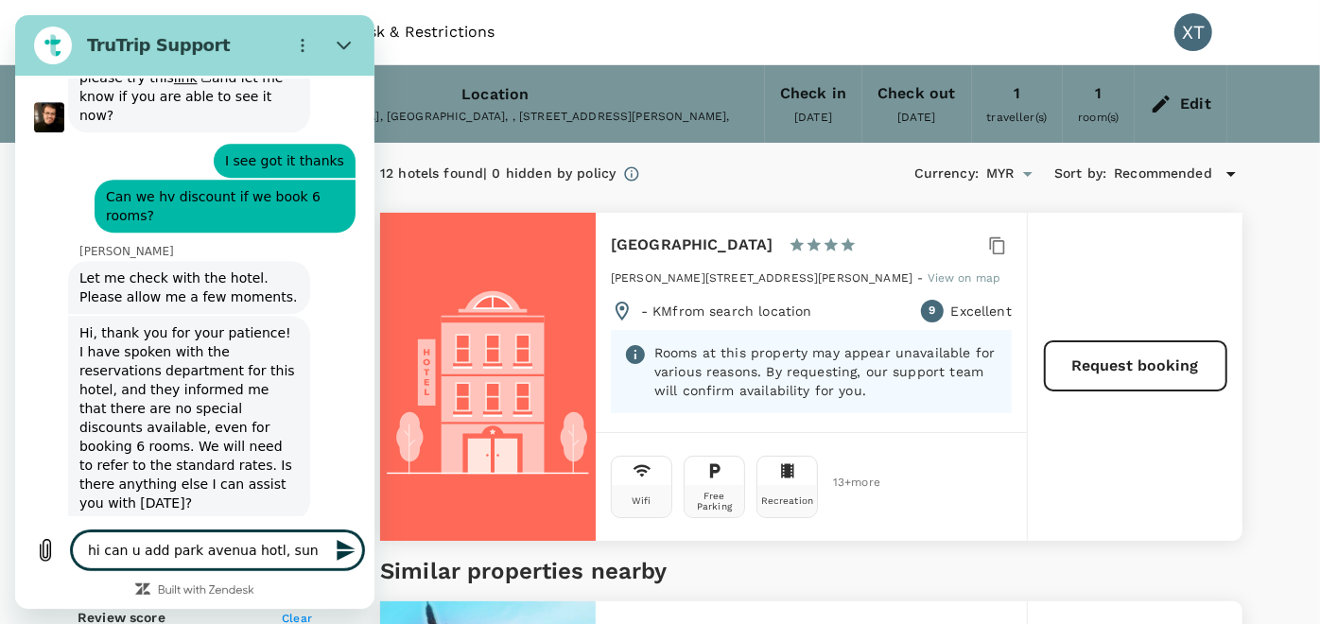
type textarea "hi can u add park avenua hotl, sung"
type textarea "x"
type textarea "hi can u add park avenua hotl, [PERSON_NAME]"
type textarea "x"
type textarea "hi can u add park avenua hotl, sungai"
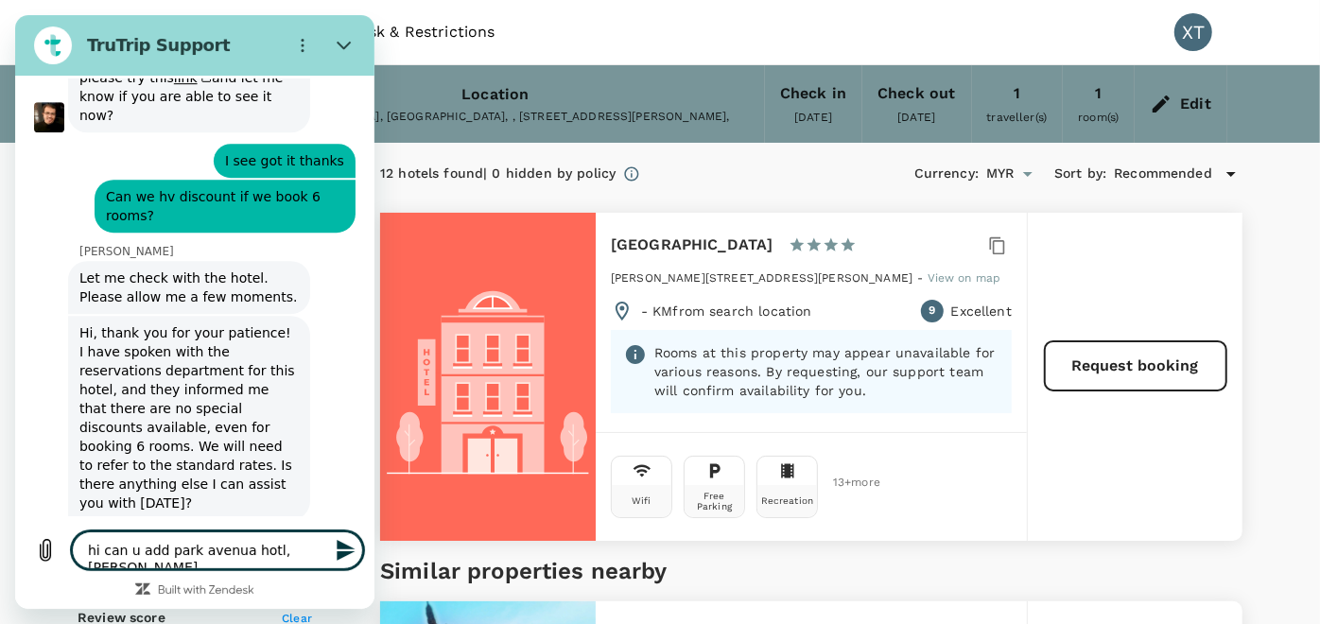
type textarea "x"
type textarea "hi can u add park avenua hotl, sungai"
type textarea "x"
type textarea "hi can u add park avenua hotl, sungai p"
type textarea "x"
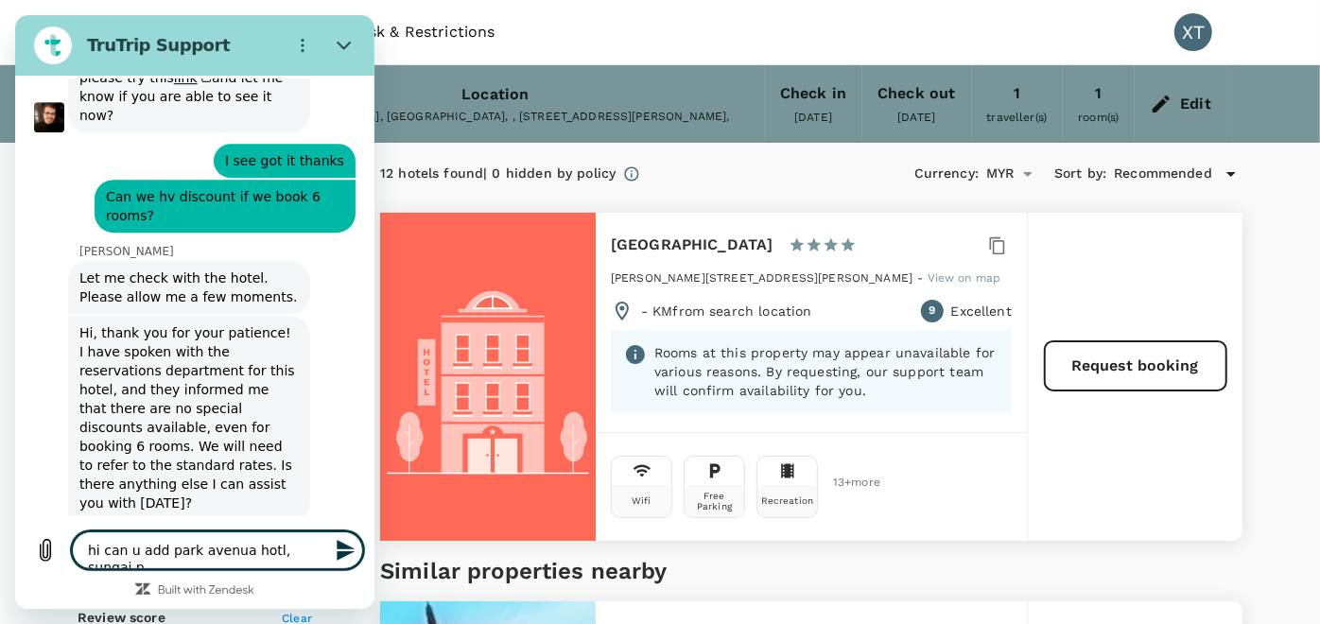
type textarea "hi can u add park avenua hotl, sungai pe"
type textarea "x"
type textarea "hi can u add park avenua hotl, [GEOGRAPHIC_DATA]"
type textarea "x"
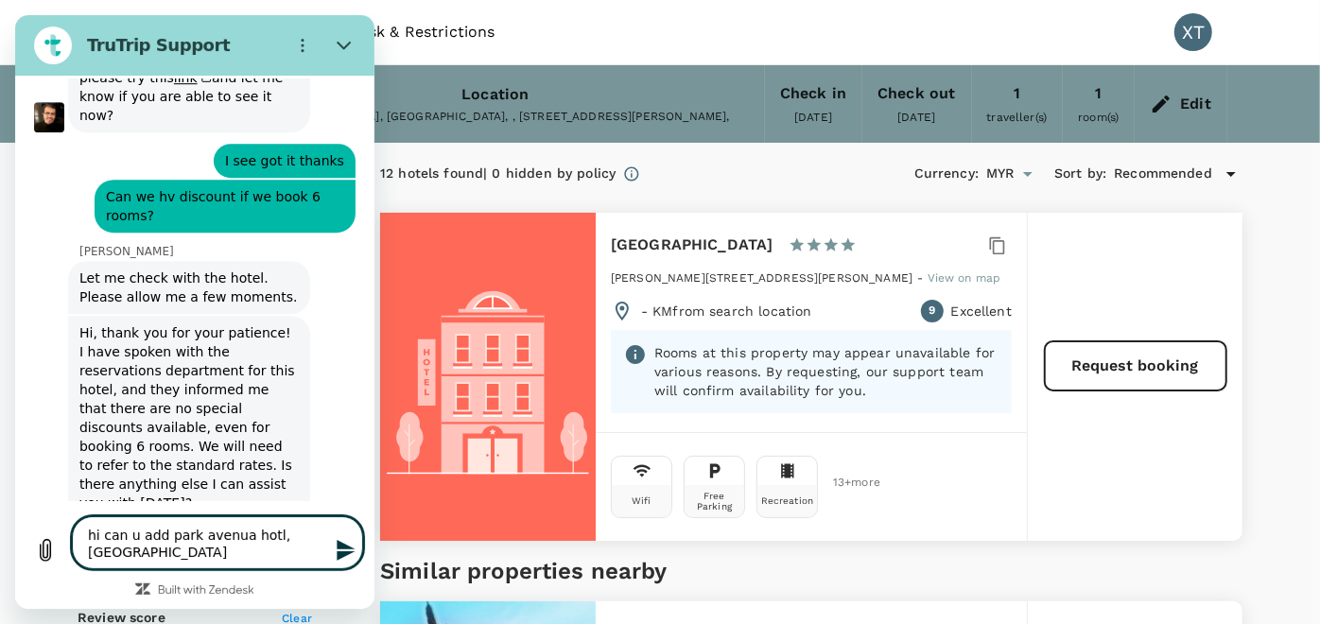
type textarea "hi can u add park avenua hotl, [GEOGRAPHIC_DATA]"
type textarea "x"
type textarea "hi can u add park avenua hotl, [GEOGRAPHIC_DATA]"
type textarea "x"
type textarea "hi can u add park avenua hotl, [GEOGRAPHIC_DATA]"
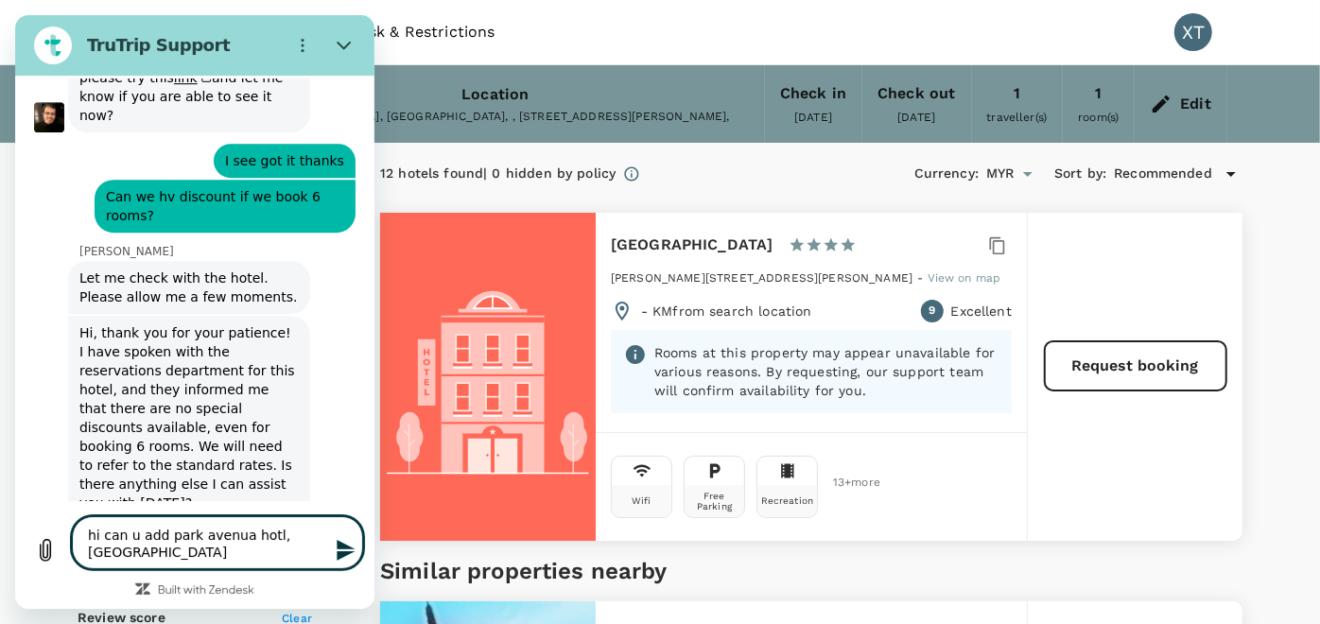
type textarea "x"
type textarea "hi can u add park avenua hotl, [GEOGRAPHIC_DATA]"
type textarea "x"
type textarea "hi can u add park avenua hotl, [GEOGRAPHIC_DATA] k"
type textarea "x"
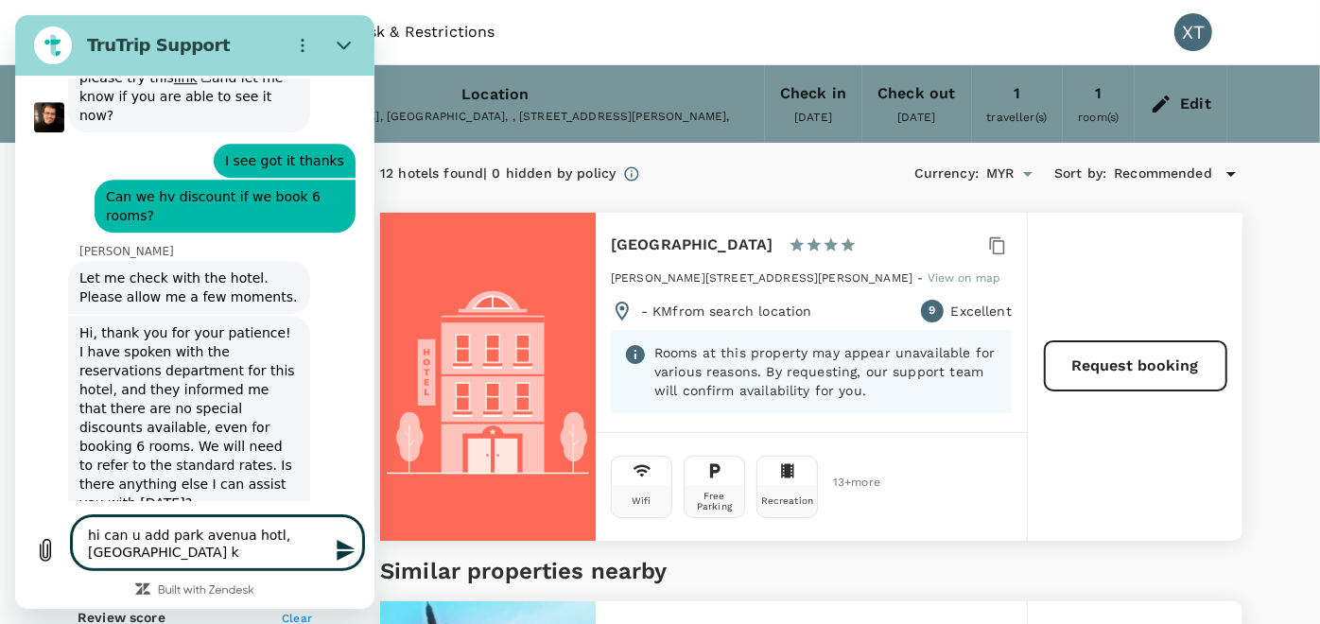
type textarea "hi can u add park avenua hotl, [GEOGRAPHIC_DATA] ke"
type textarea "x"
type textarea "hi can u add park avenua hotl, [GEOGRAPHIC_DATA] ked"
type textarea "x"
type textarea "hi can u add park avenua hotl, [GEOGRAPHIC_DATA] keda"
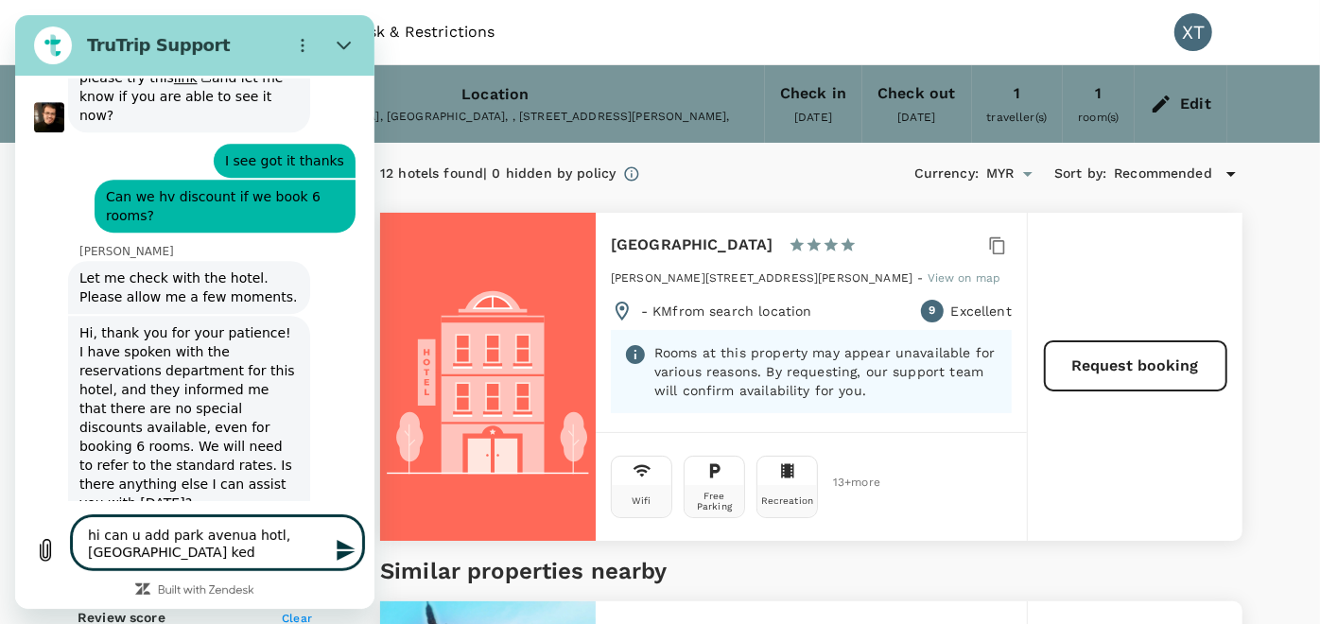
type textarea "x"
type textarea "hi can u add park avenua hotl, [GEOGRAPHIC_DATA]"
type textarea "x"
type textarea "hi can u add park avenua hotl, [GEOGRAPHIC_DATA]"
type textarea "x"
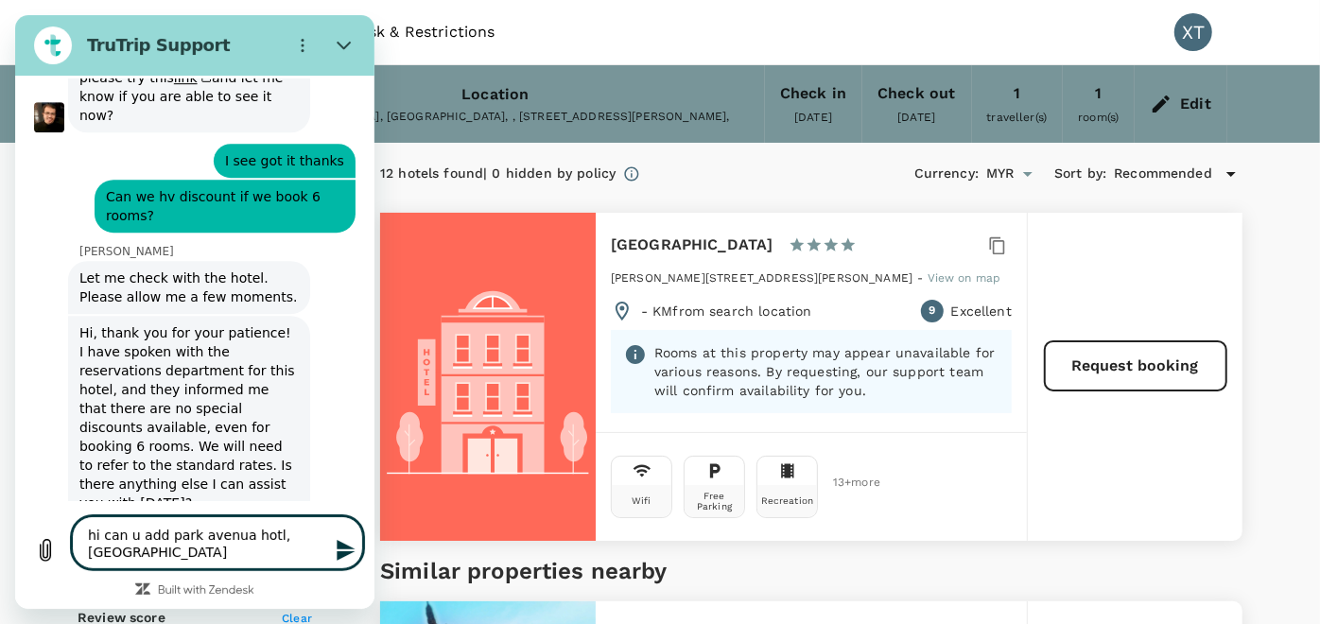
type textarea "hi can u add park avenua hotl, [GEOGRAPHIC_DATA] i"
type textarea "x"
type textarea "hi can u add park avenua hotl, [GEOGRAPHIC_DATA] kedah in"
type textarea "x"
type textarea "hi can u add park avenua hotl, [GEOGRAPHIC_DATA] kedah in"
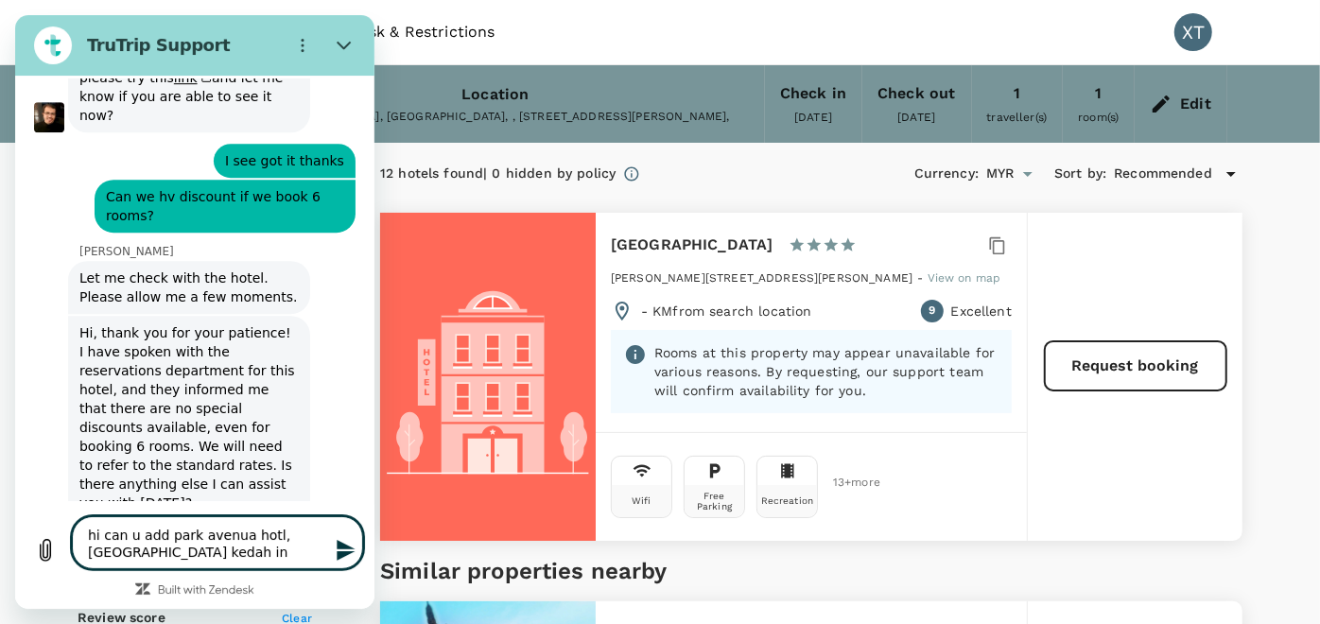
type textarea "x"
type textarea "hi can u add park avenua hotl, [GEOGRAPHIC_DATA] kedah in t"
type textarea "x"
type textarea "hi can u add park avenua hotl, [GEOGRAPHIC_DATA] kedah in tr"
type textarea "x"
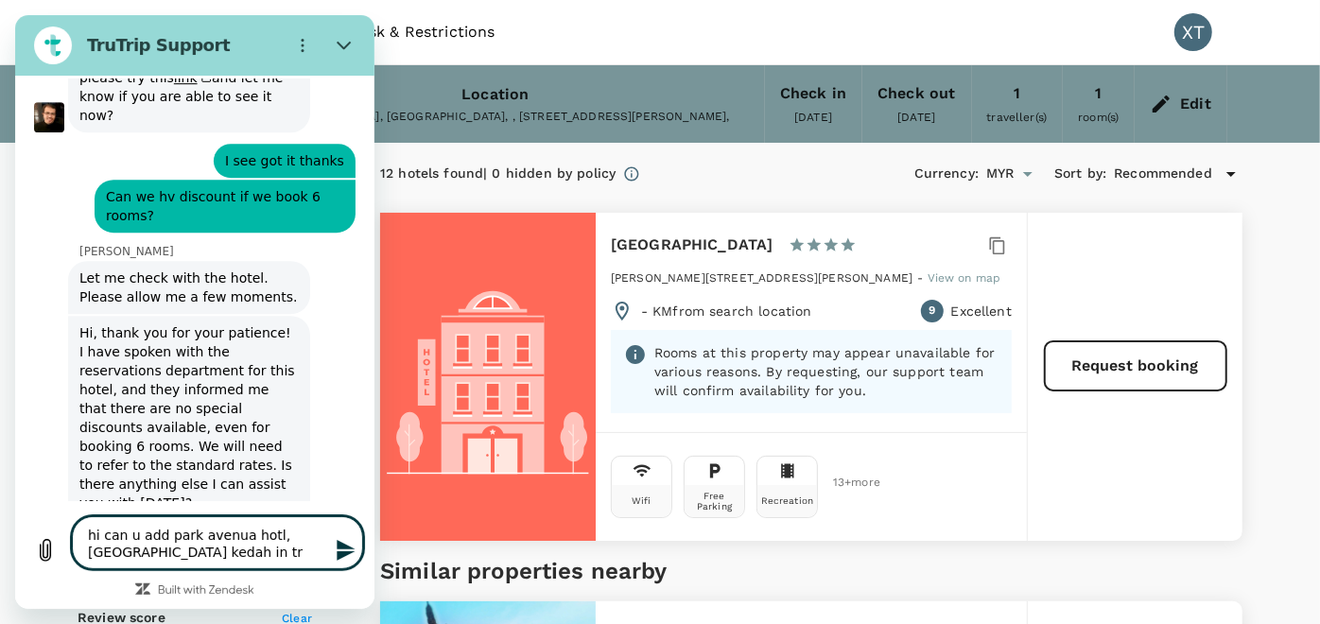
type textarea "hi can u add park avenua hotl, [GEOGRAPHIC_DATA] kedah in [GEOGRAPHIC_DATA]"
type textarea "x"
type textarea "hi can u add park avenua hotl, [GEOGRAPHIC_DATA] in [GEOGRAPHIC_DATA]"
type textarea "x"
type textarea "hi can u add park avenua hotl, [GEOGRAPHIC_DATA] kedah in [GEOGRAPHIC_DATA]"
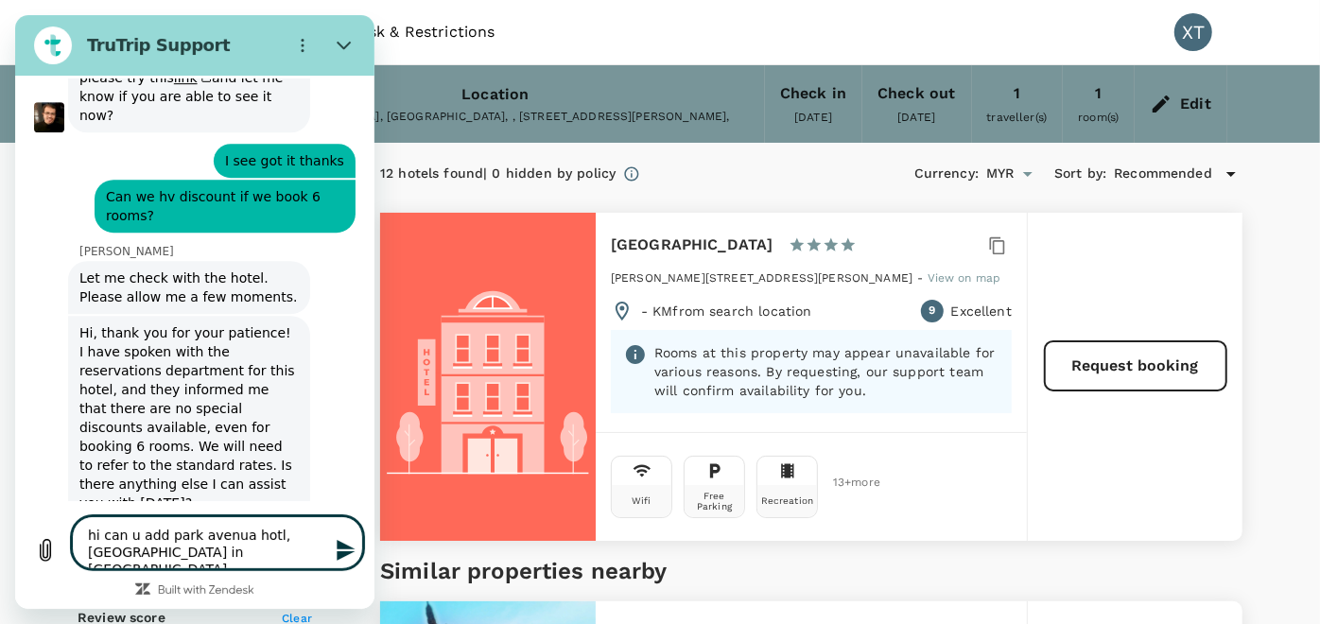
type textarea "x"
type textarea "hi can u add park avenua hotl, [GEOGRAPHIC_DATA] kedah in [GEOGRAPHIC_DATA]"
type textarea "x"
type textarea "hi can u add park avenua hotl, [GEOGRAPHIC_DATA] kedah in [GEOGRAPHIC_DATA]"
type textarea "x"
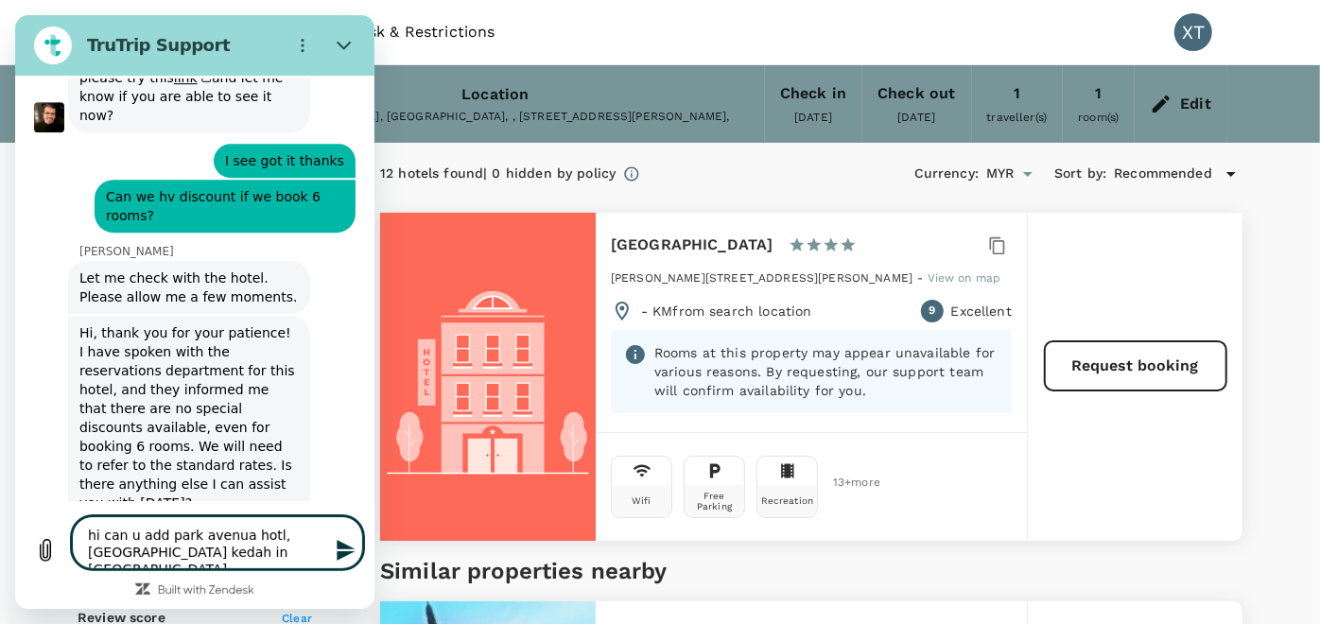
type textarea "hi can u add park avenua hotl, [GEOGRAPHIC_DATA] kedah in [GEOGRAPHIC_DATA]?"
type textarea "x"
type textarea "hi can u add park avenu hotl, [GEOGRAPHIC_DATA] kedah in [GEOGRAPHIC_DATA]?"
type textarea "x"
type textarea "hi can u add [GEOGRAPHIC_DATA], [GEOGRAPHIC_DATA] in [GEOGRAPHIC_DATA]?"
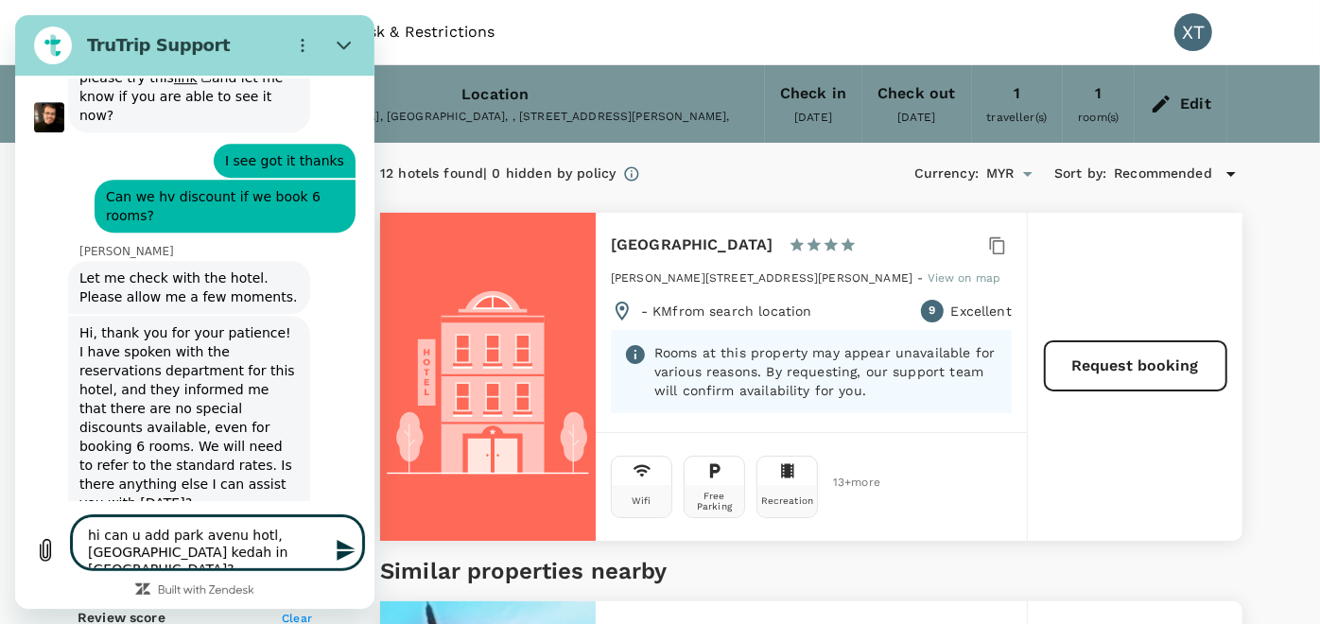
type textarea "x"
type textarea "hi can u add [GEOGRAPHIC_DATA], [GEOGRAPHIC_DATA] in [GEOGRAPHIC_DATA]?"
type textarea "x"
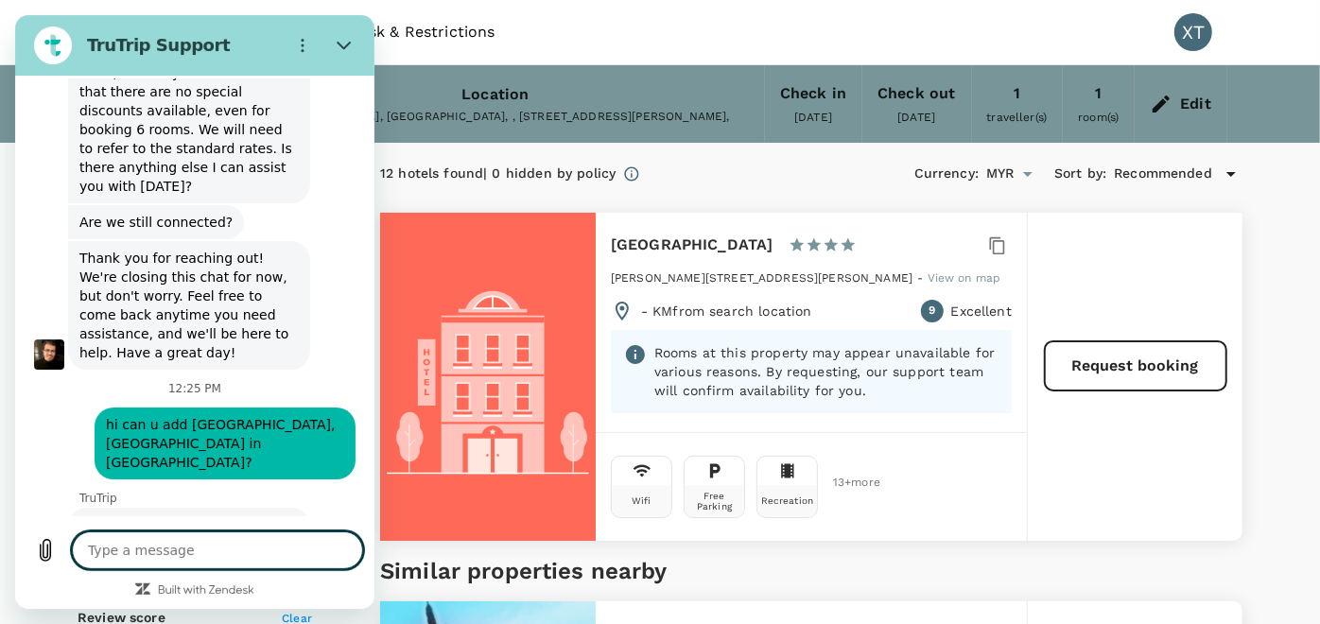
scroll to position [3969, 0]
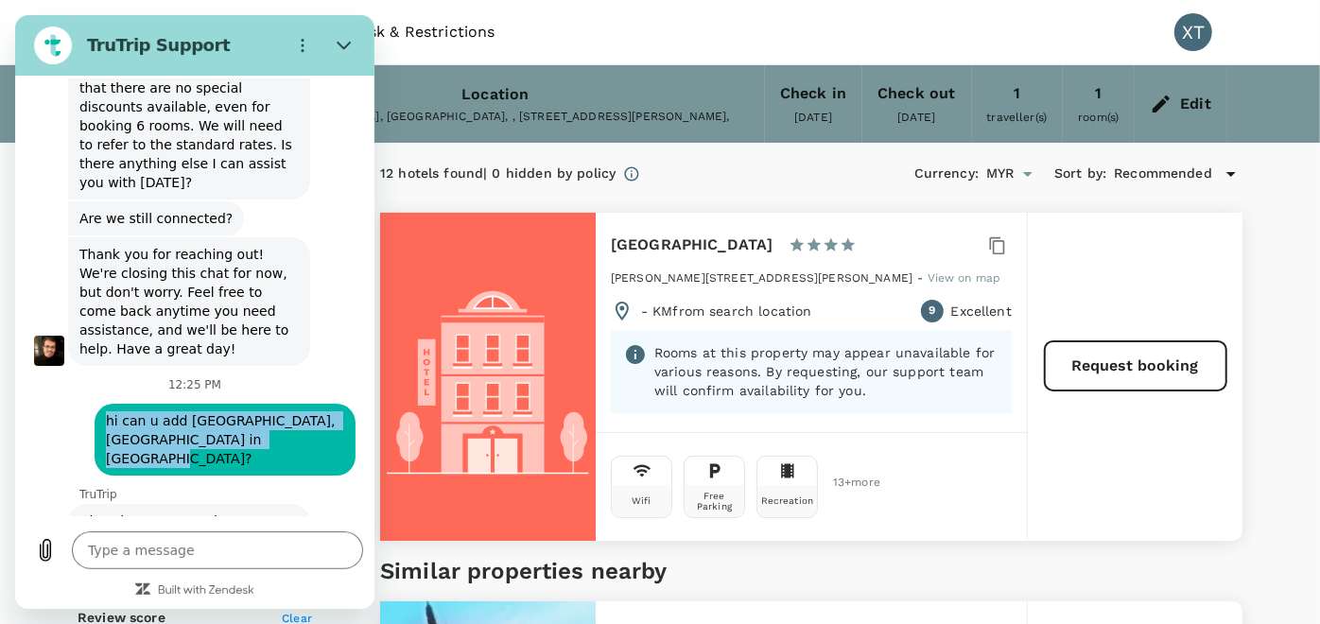
type textarea "x"
drag, startPoint x: 269, startPoint y: 250, endPoint x: 92, endPoint y: 234, distance: 178.4
click at [92, 392] on div "says: hi can u add [GEOGRAPHIC_DATA], [GEOGRAPHIC_DATA] in [GEOGRAPHIC_DATA]?" at bounding box center [187, 433] width 337 height 83
copy span "hi can u add [GEOGRAPHIC_DATA], [GEOGRAPHIC_DATA] in [GEOGRAPHIC_DATA]?"
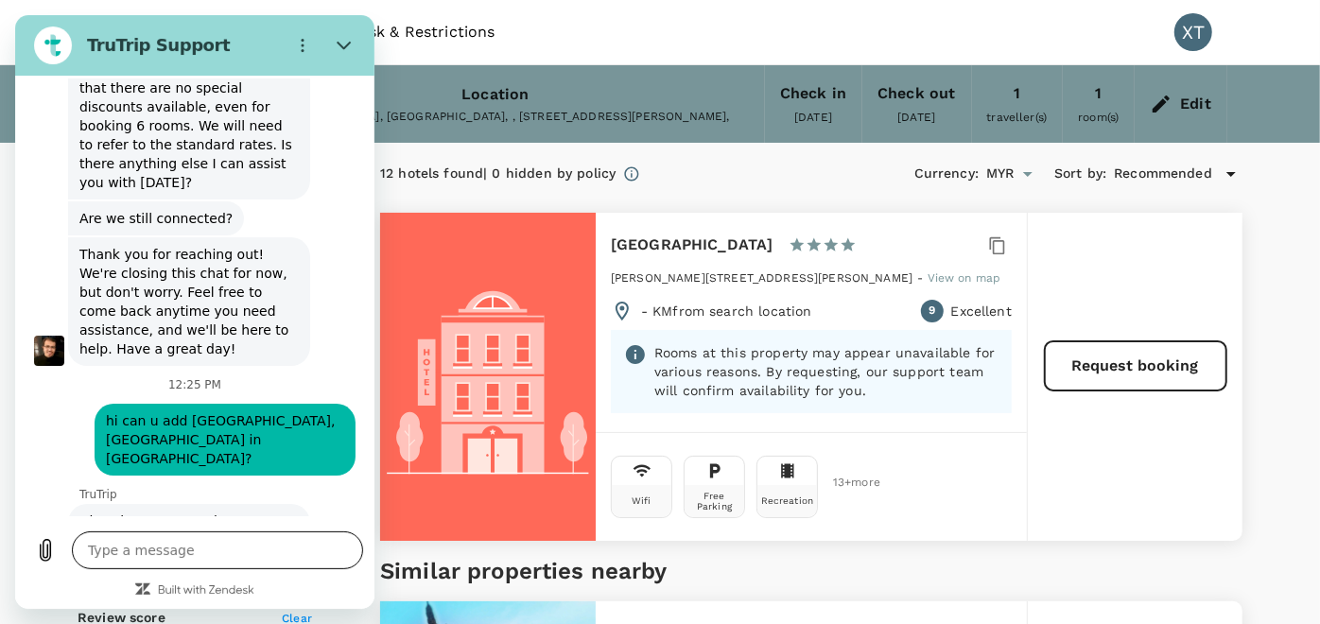
click at [192, 548] on textarea at bounding box center [217, 550] width 291 height 38
paste textarea "hi can u add [GEOGRAPHIC_DATA], [GEOGRAPHIC_DATA] in [GEOGRAPHIC_DATA]?"
type textarea "hi can u add [GEOGRAPHIC_DATA], [GEOGRAPHIC_DATA] in [GEOGRAPHIC_DATA]?"
type textarea "x"
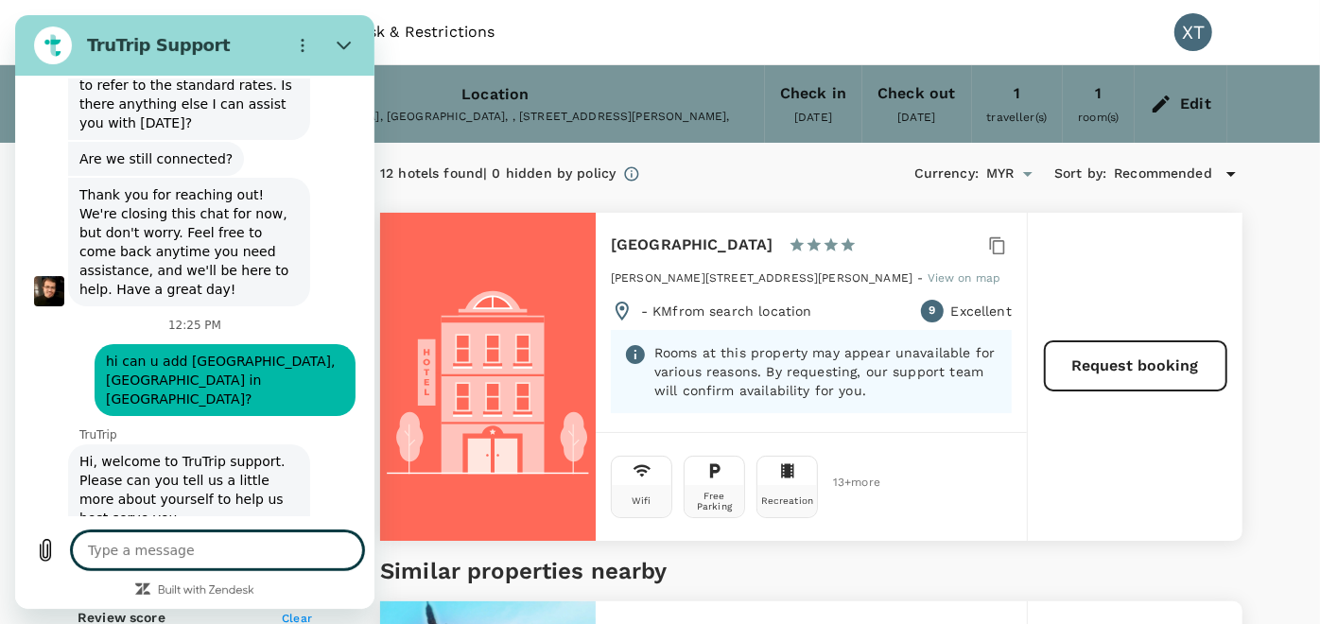
type textarea "x"
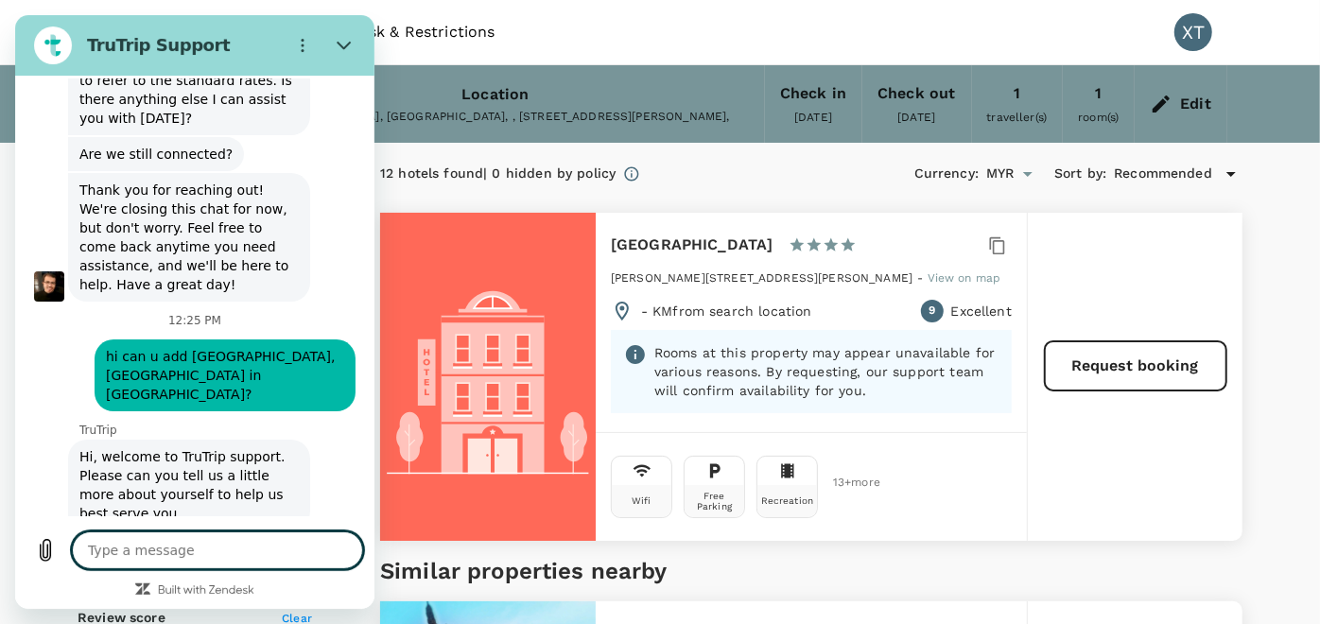
click at [184, 547] on textarea at bounding box center [217, 550] width 291 height 38
click at [170, 534] on textarea at bounding box center [217, 550] width 291 height 38
paste textarea "hi can u add [GEOGRAPHIC_DATA], [GEOGRAPHIC_DATA] in [GEOGRAPHIC_DATA]?"
type textarea "hi can u add [GEOGRAPHIC_DATA], [GEOGRAPHIC_DATA] in [GEOGRAPHIC_DATA]?"
type textarea "x"
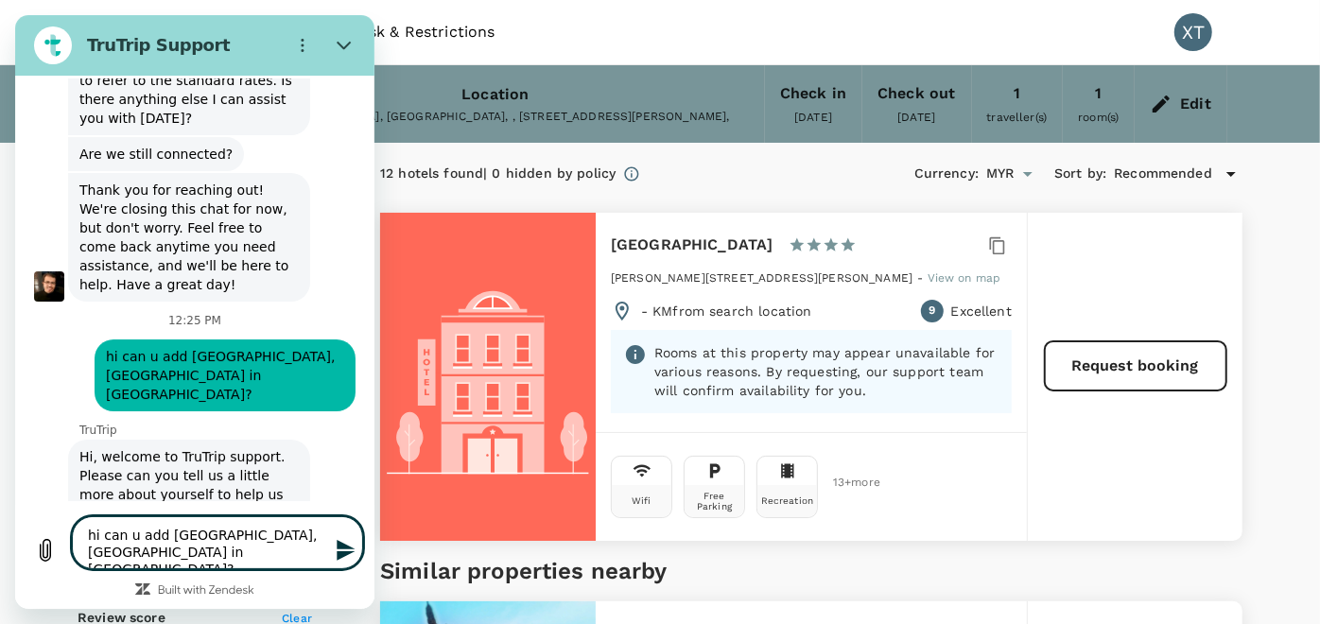
click at [315, 531] on textarea "hi can u add [GEOGRAPHIC_DATA], [GEOGRAPHIC_DATA] in [GEOGRAPHIC_DATA]?" at bounding box center [217, 542] width 291 height 53
click at [274, 532] on textarea "hi can u add [GEOGRAPHIC_DATA], [GEOGRAPHIC_DATA] in [GEOGRAPHIC_DATA]?" at bounding box center [217, 542] width 291 height 53
type textarea "hi can u add [GEOGRAPHIC_DATA], [GEOGRAPHIC_DATA] [GEOGRAPHIC_DATA] in [GEOGRAP…"
type textarea "x"
type textarea "hi can u add [GEOGRAPHIC_DATA], [GEOGRAPHIC_DATA] [GEOGRAPHIC_DATA] in [GEOGRAP…"
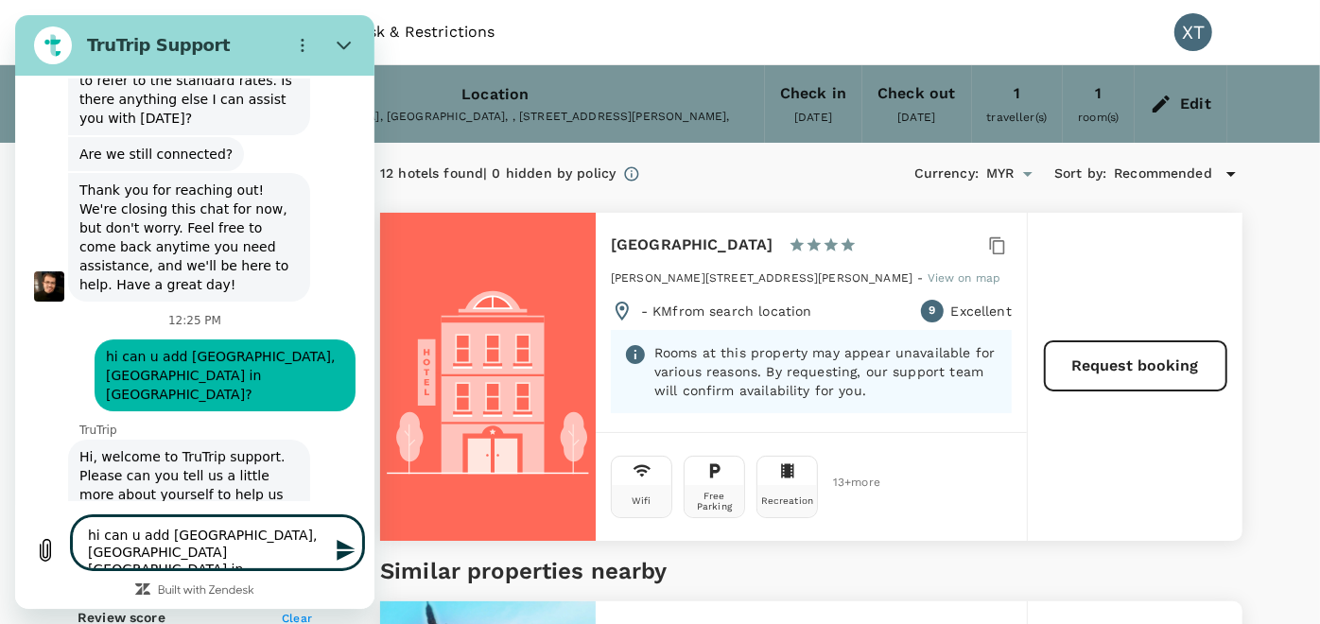
type textarea "x"
type textarea "hi can u add [GEOGRAPHIC_DATA], [GEOGRAPHIC_DATA] [GEOGRAPHIC_DATA] in [GEOGRAP…"
type textarea "x"
type textarea "hi can u add [GEOGRAPHIC_DATA], lolcsungai petani [GEOGRAPHIC_DATA] in [GEOGRAP…"
type textarea "x"
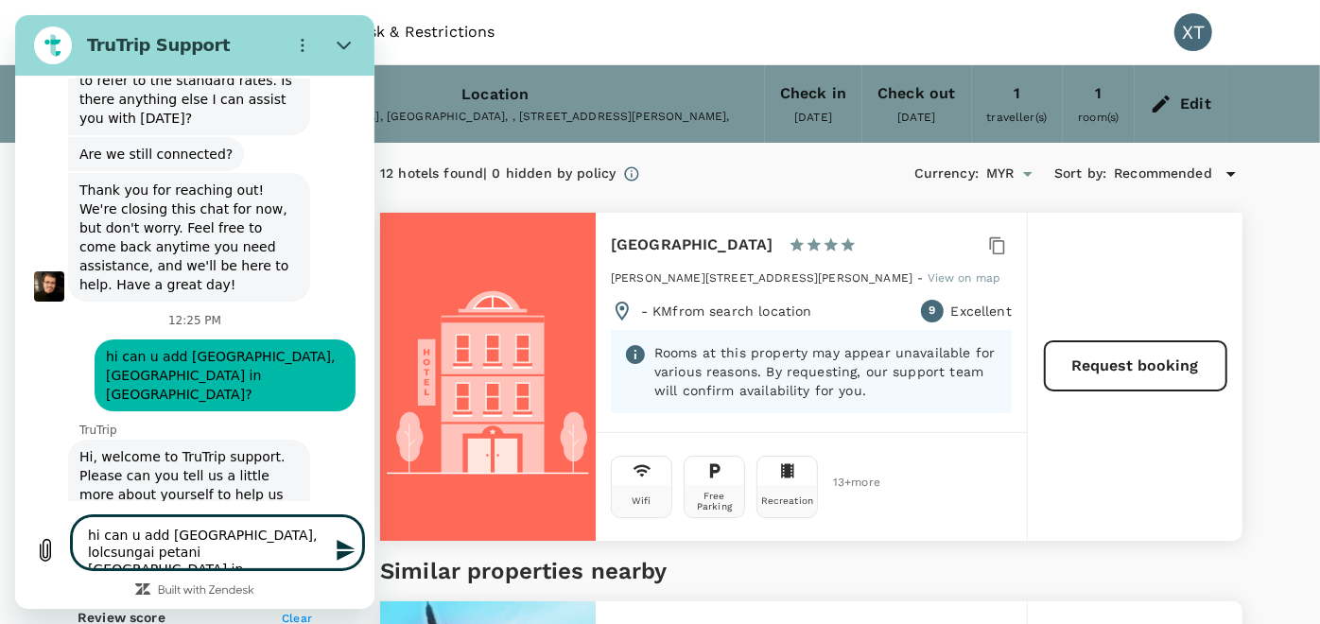
type textarea "hi can u add [GEOGRAPHIC_DATA], lolcasungai petani [GEOGRAPHIC_DATA] in [GEOGRA…"
type textarea "x"
type textarea "hi can u add [GEOGRAPHIC_DATA], lolcsungai petani [GEOGRAPHIC_DATA] in [GEOGRAP…"
type textarea "x"
type textarea "hi can u add [GEOGRAPHIC_DATA], [GEOGRAPHIC_DATA] [GEOGRAPHIC_DATA] in [GEOGRAP…"
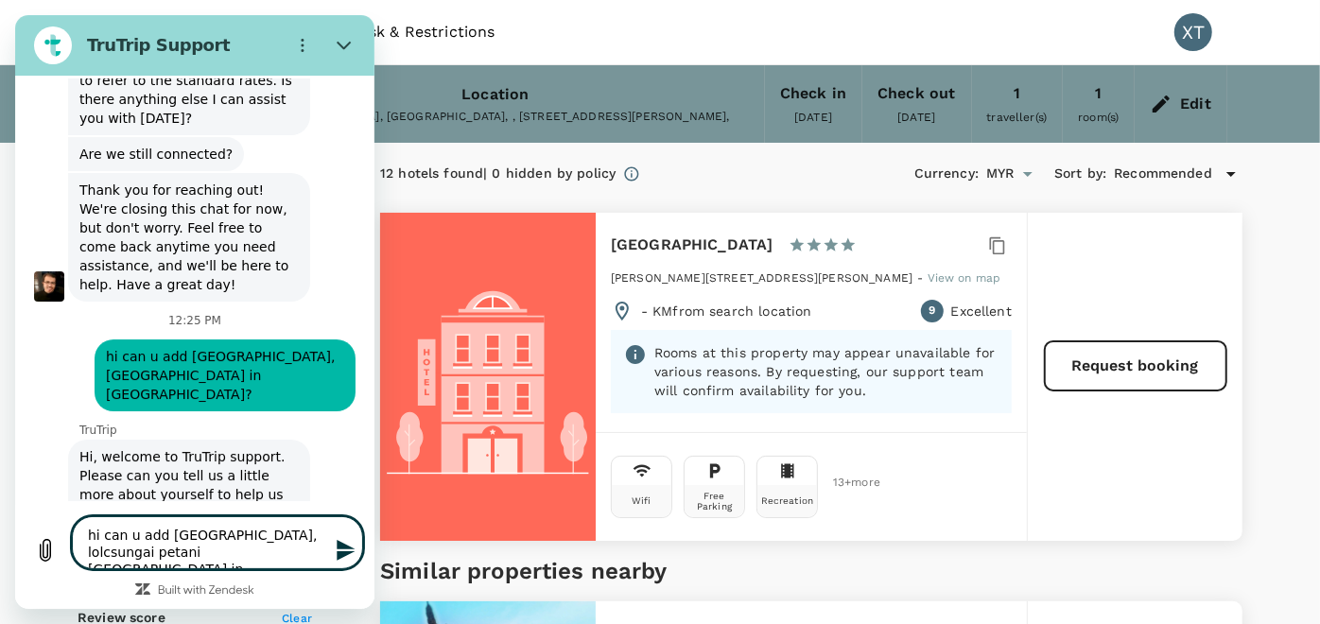
type textarea "x"
type textarea "hi can u add [GEOGRAPHIC_DATA], [GEOGRAPHIC_DATA] [GEOGRAPHIC_DATA] in [GEOGRAP…"
type textarea "x"
type textarea "hi can u add [GEOGRAPHIC_DATA], locsungai petani [GEOGRAPHIC_DATA] in [GEOGRAPH…"
type textarea "x"
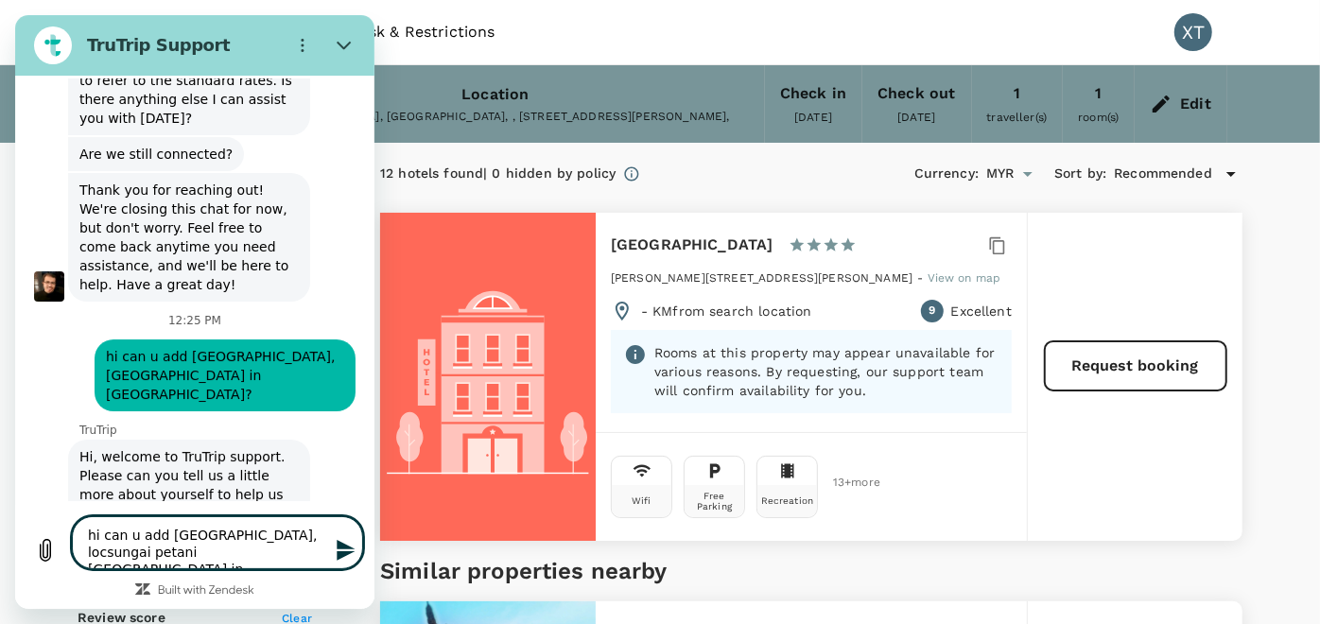
type textarea "hi can u add [GEOGRAPHIC_DATA], locasungai petani [GEOGRAPHIC_DATA] in [GEOGRAP…"
type textarea "x"
type textarea "hi can u add [GEOGRAPHIC_DATA], locatsungai petani [GEOGRAPHIC_DATA] in [GEOGRA…"
type textarea "x"
type textarea "hi can u add [GEOGRAPHIC_DATA], locatesungai petani [GEOGRAPHIC_DATA] in [GEOGR…"
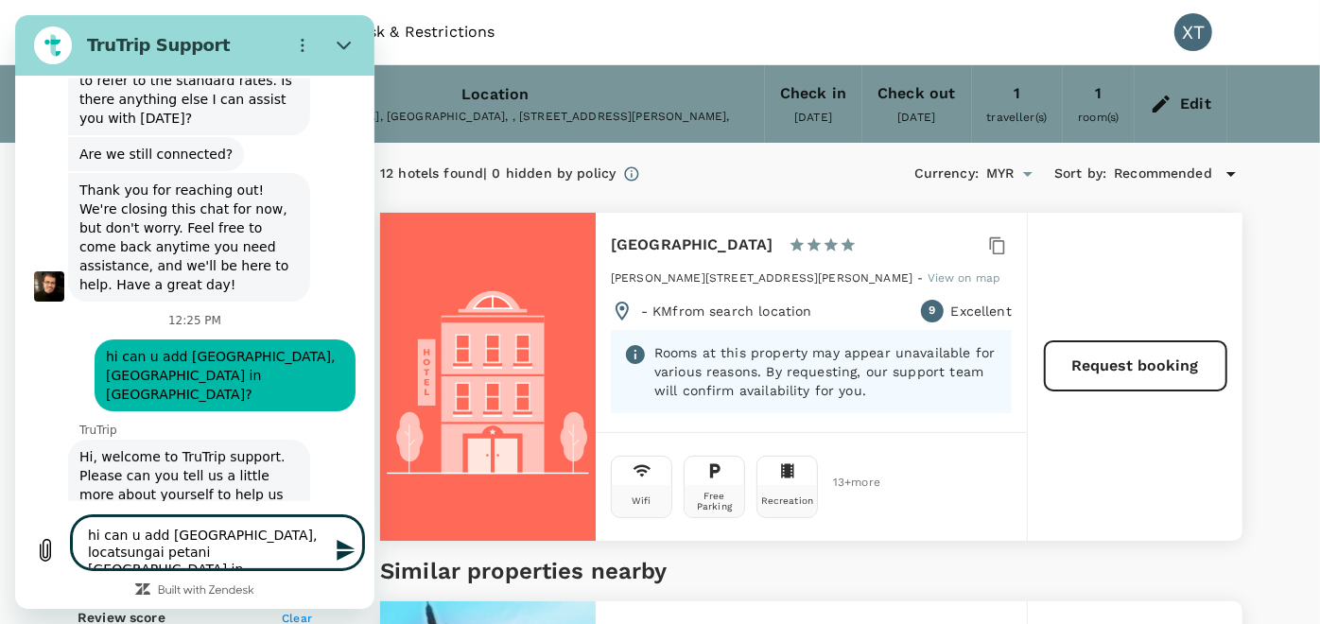
type textarea "x"
type textarea "hi can u add [GEOGRAPHIC_DATA], locatedsungai petani [GEOGRAPHIC_DATA] in [GEOG…"
type textarea "x"
type textarea "hi can u add [GEOGRAPHIC_DATA], located [GEOGRAPHIC_DATA] in [GEOGRAPHIC_DATA]?"
type textarea "x"
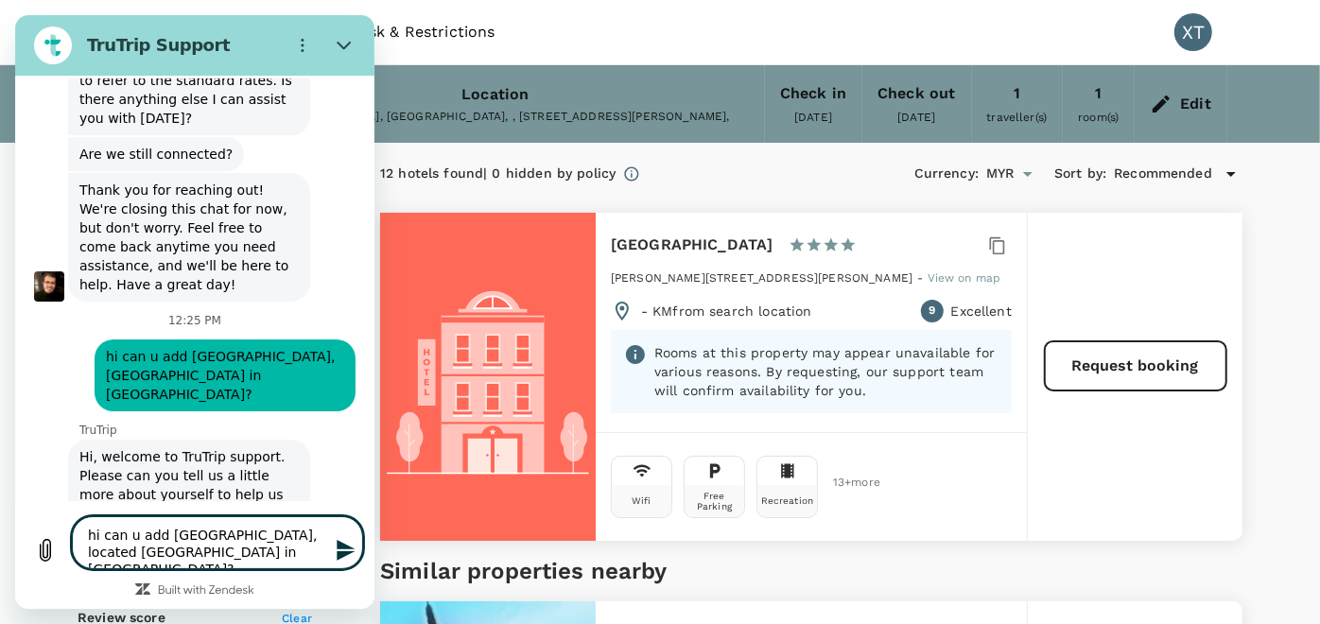
type textarea "hi can u add [GEOGRAPHIC_DATA], located [GEOGRAPHIC_DATA] [GEOGRAPHIC_DATA] in …"
type textarea "x"
type textarea "hi can u [GEOGRAPHIC_DATA], located atsungai petani [GEOGRAPHIC_DATA] in [GEOGR…"
type textarea "x"
type textarea "hi can u [GEOGRAPHIC_DATA], located at [GEOGRAPHIC_DATA] in [GEOGRAPHIC_DATA]?"
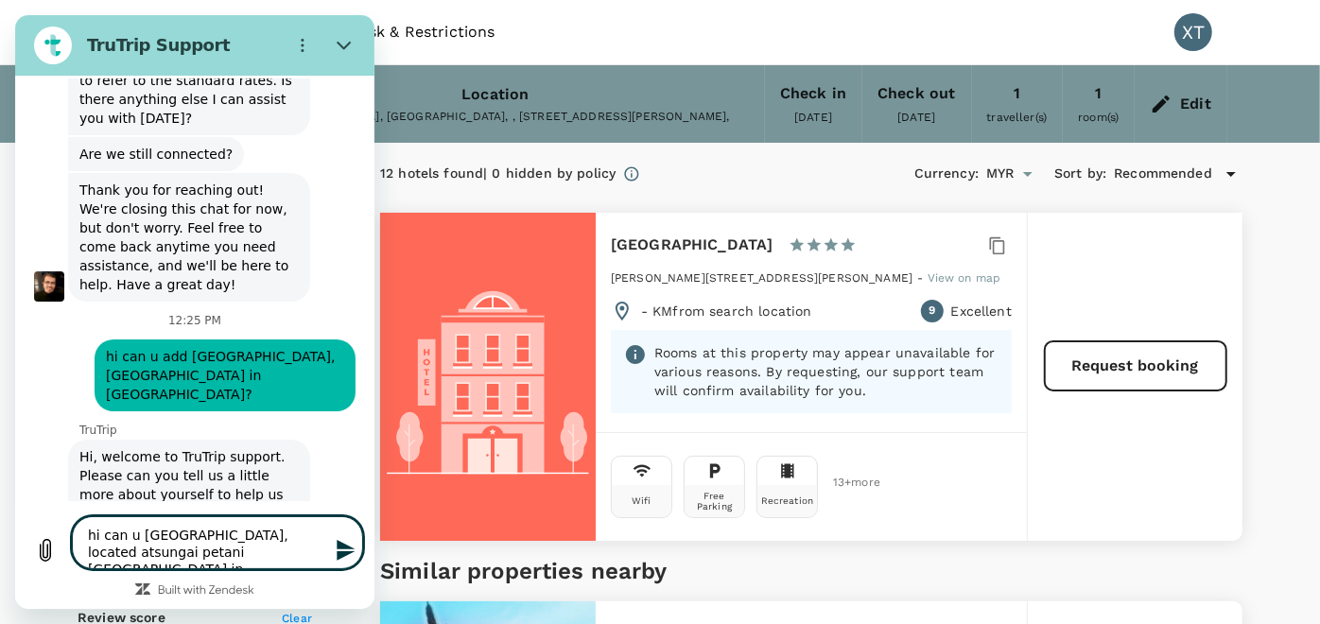
type textarea "x"
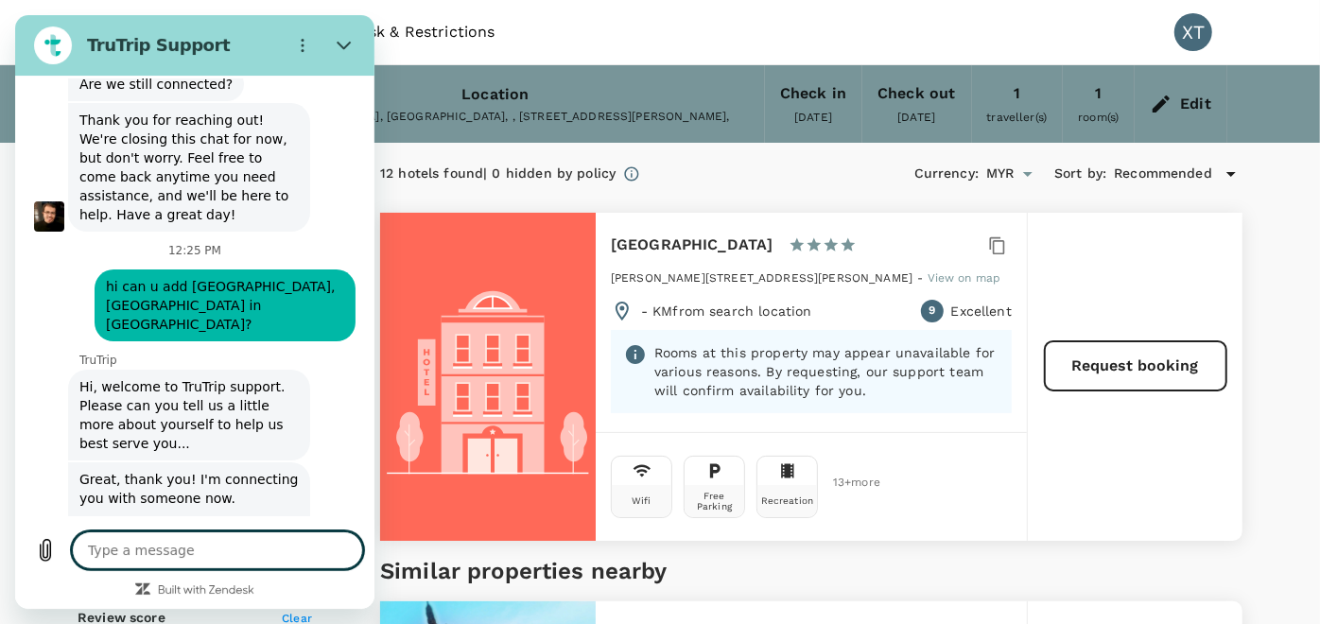
scroll to position [4107, 0]
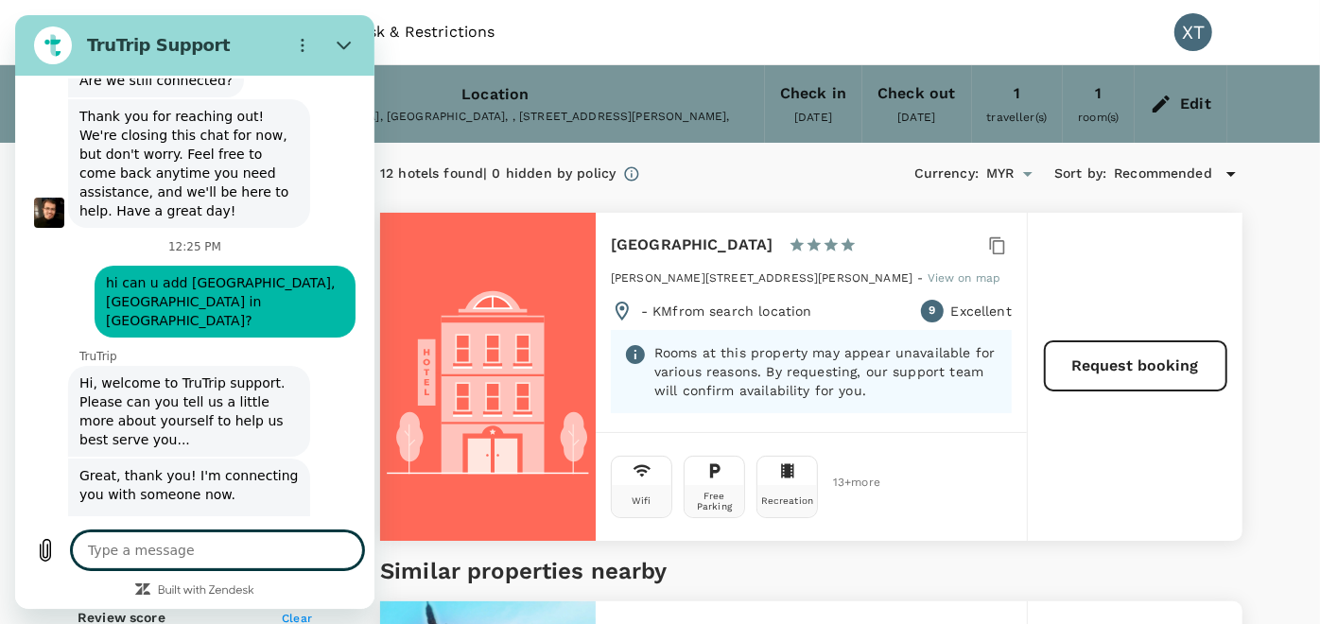
type textarea "x"
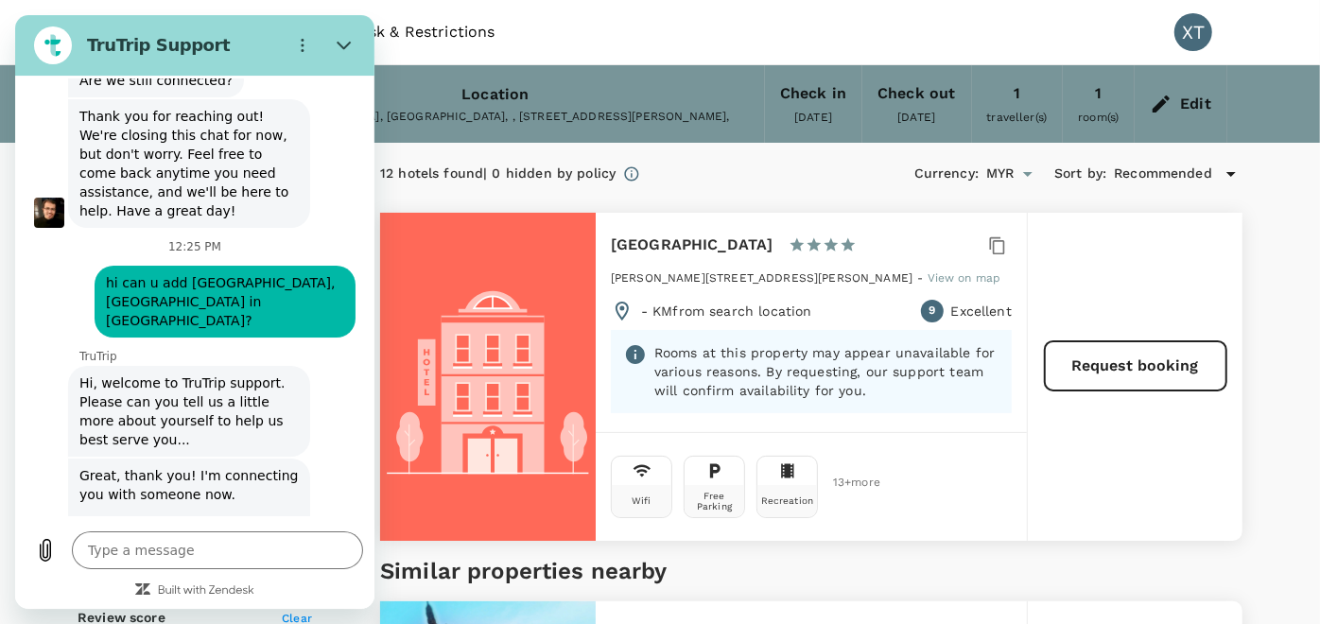
type input "1018.47"
type textarea "x"
